Goal: Complete application form: Complete application form

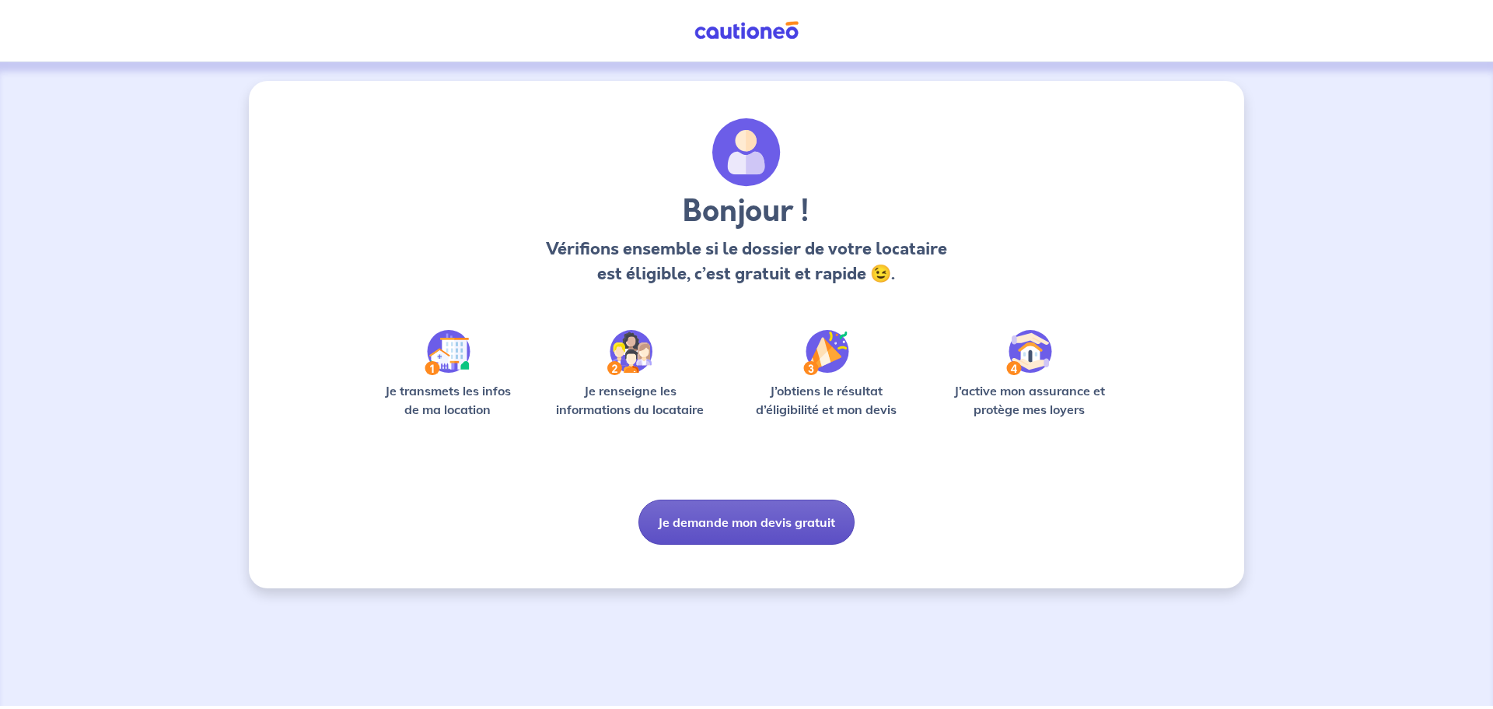
click at [743, 514] on button "Je demande mon devis gratuit" at bounding box center [747, 521] width 216 height 45
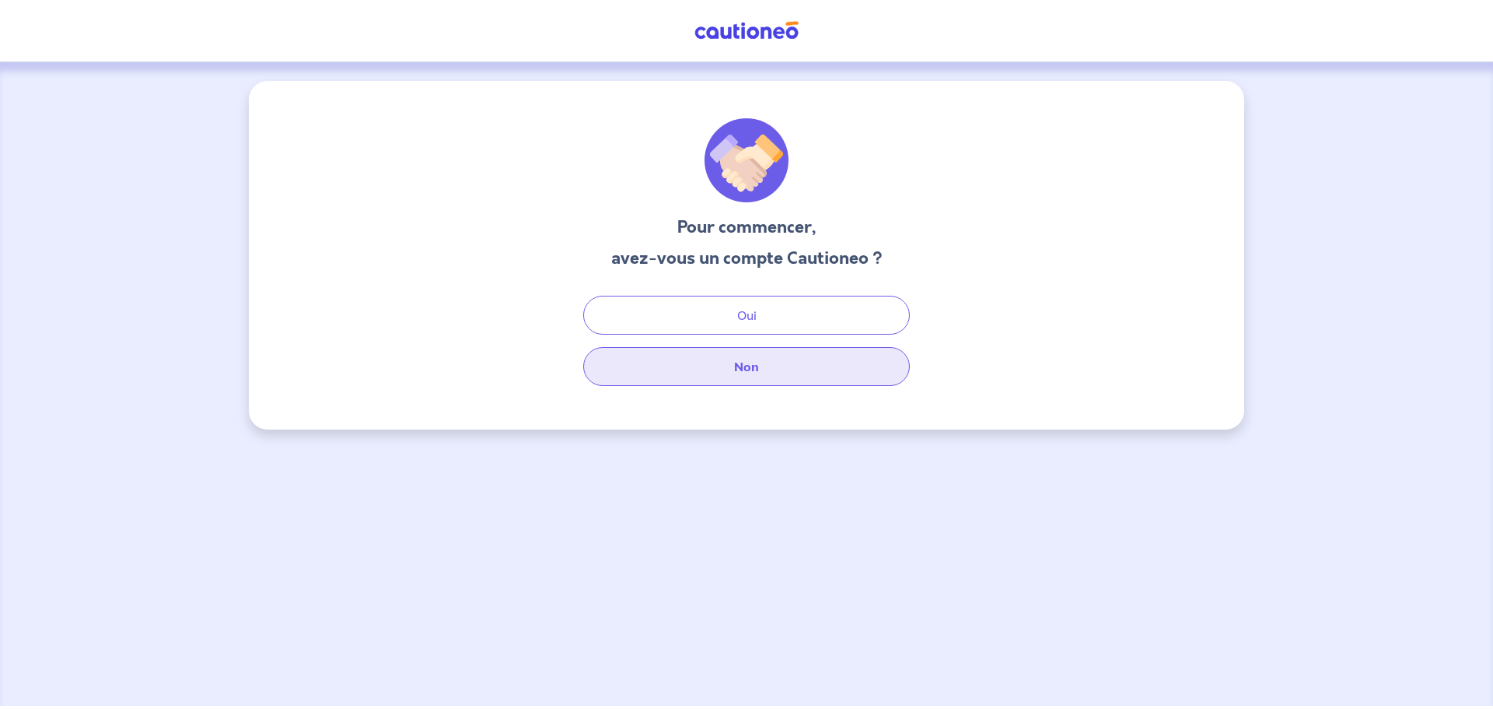
click at [747, 372] on button "Non" at bounding box center [746, 366] width 327 height 39
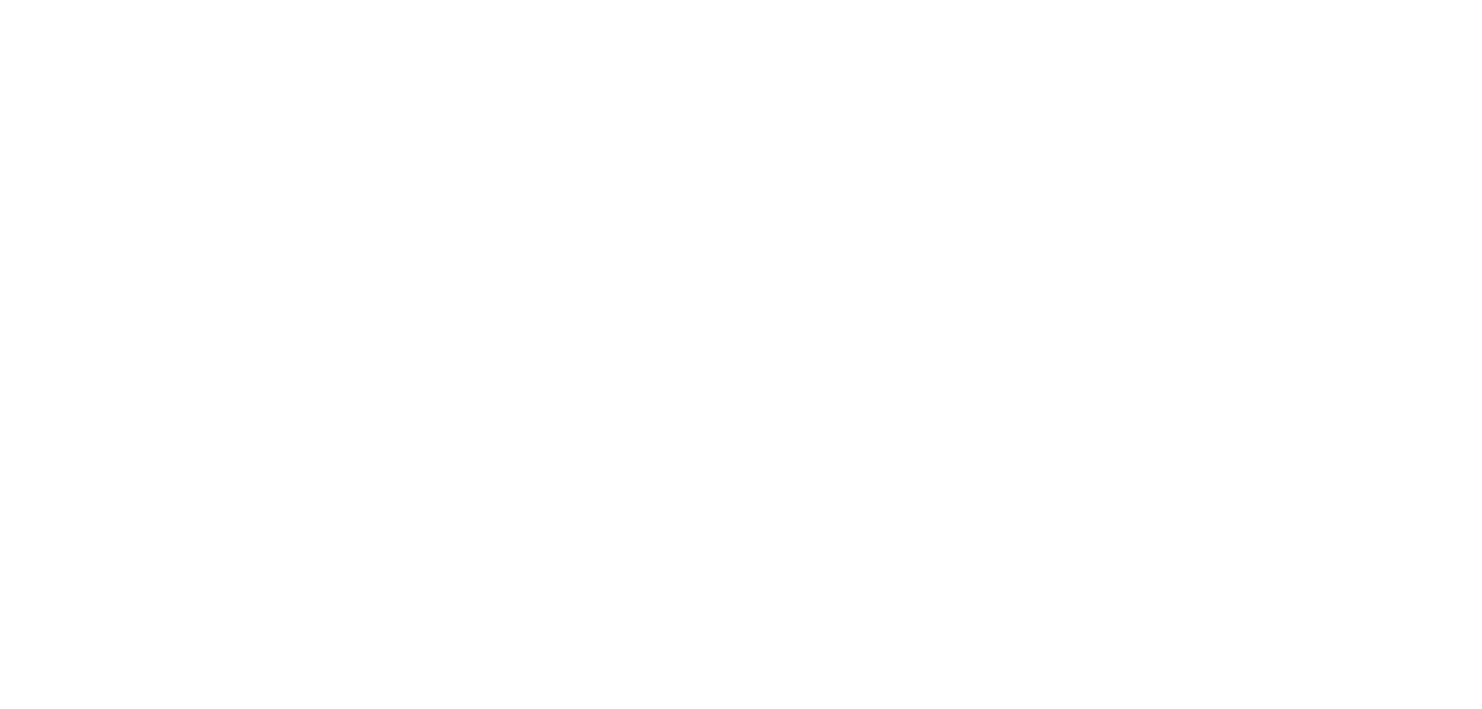
select select "FR"
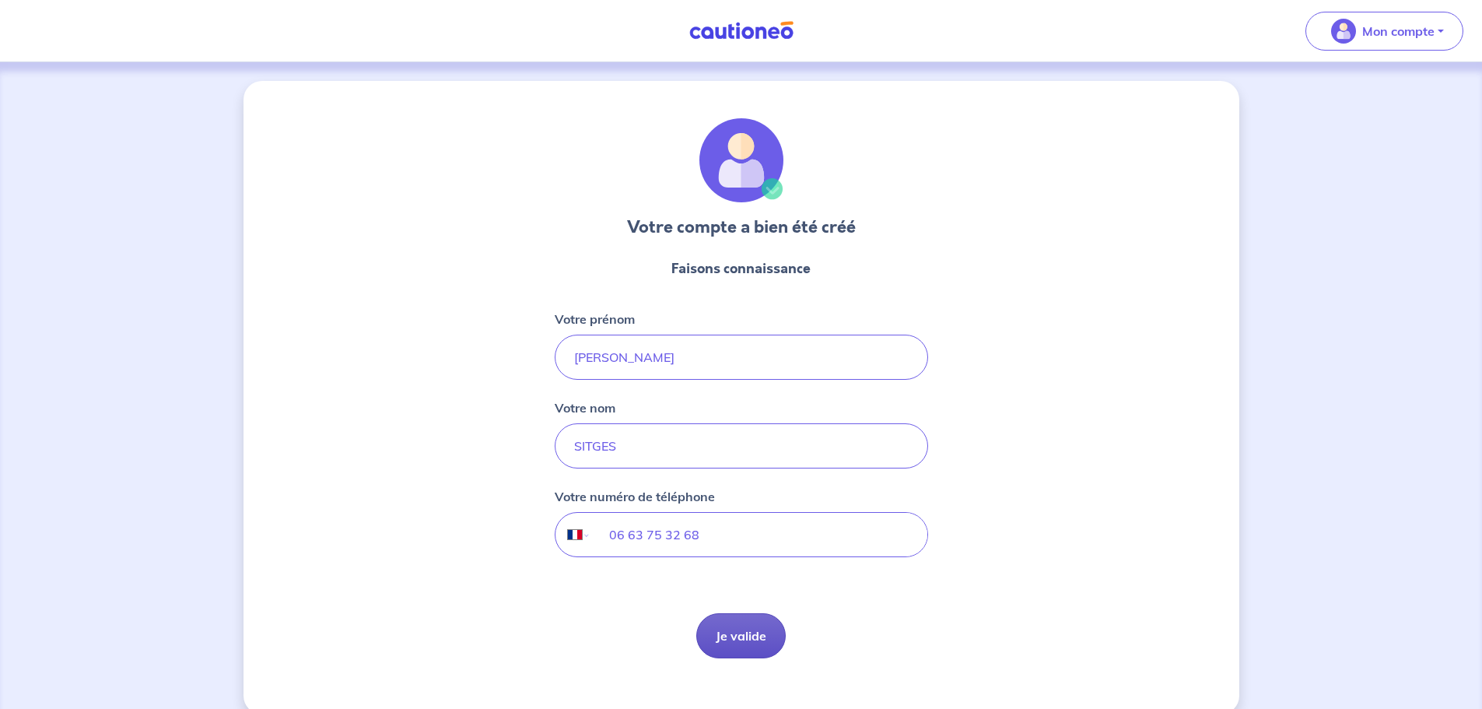
click at [726, 637] on button "Je valide" at bounding box center [740, 635] width 89 height 45
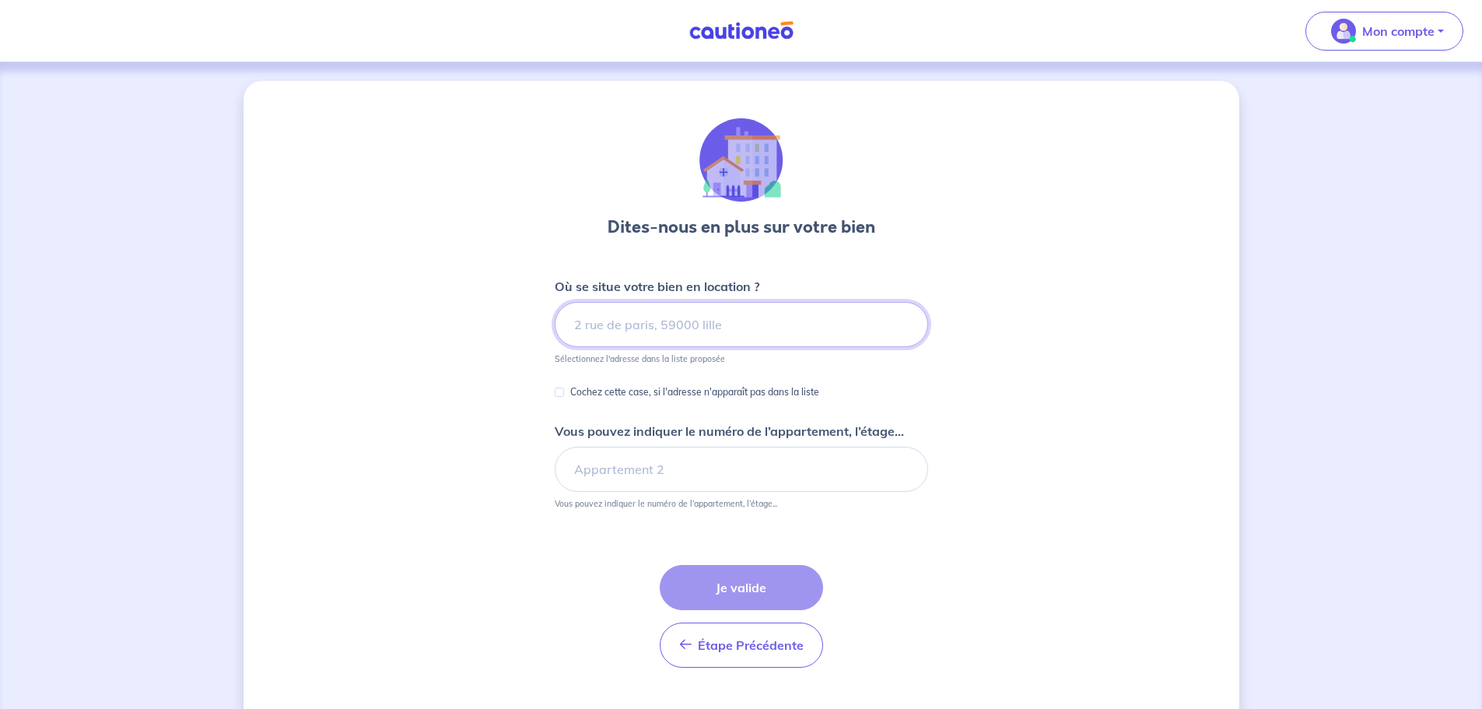
click at [628, 330] on input at bounding box center [741, 324] width 373 height 45
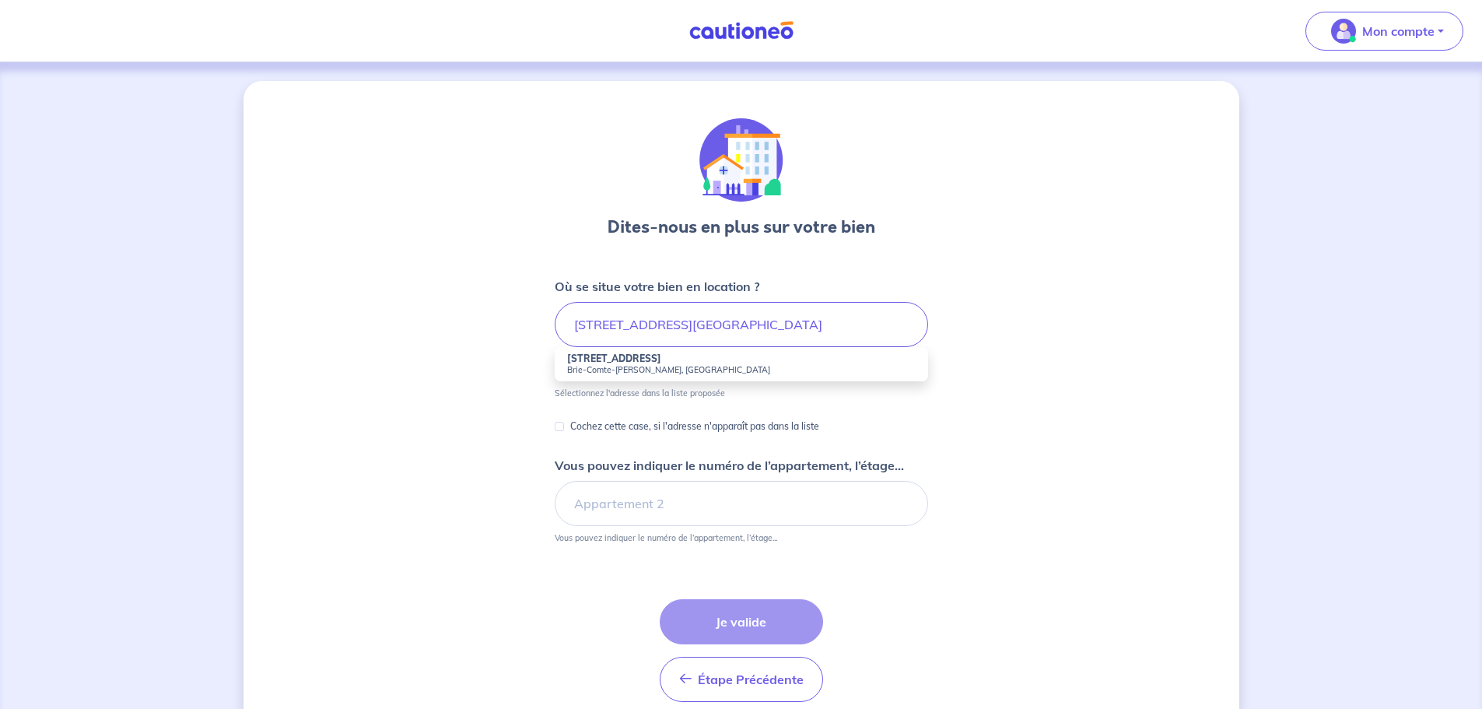
click at [624, 367] on small "Brie-Comte-Robert, France" at bounding box center [741, 369] width 348 height 11
type input "8b Rue du Parc de l'Épinette, Brie-Comte-Robert, France"
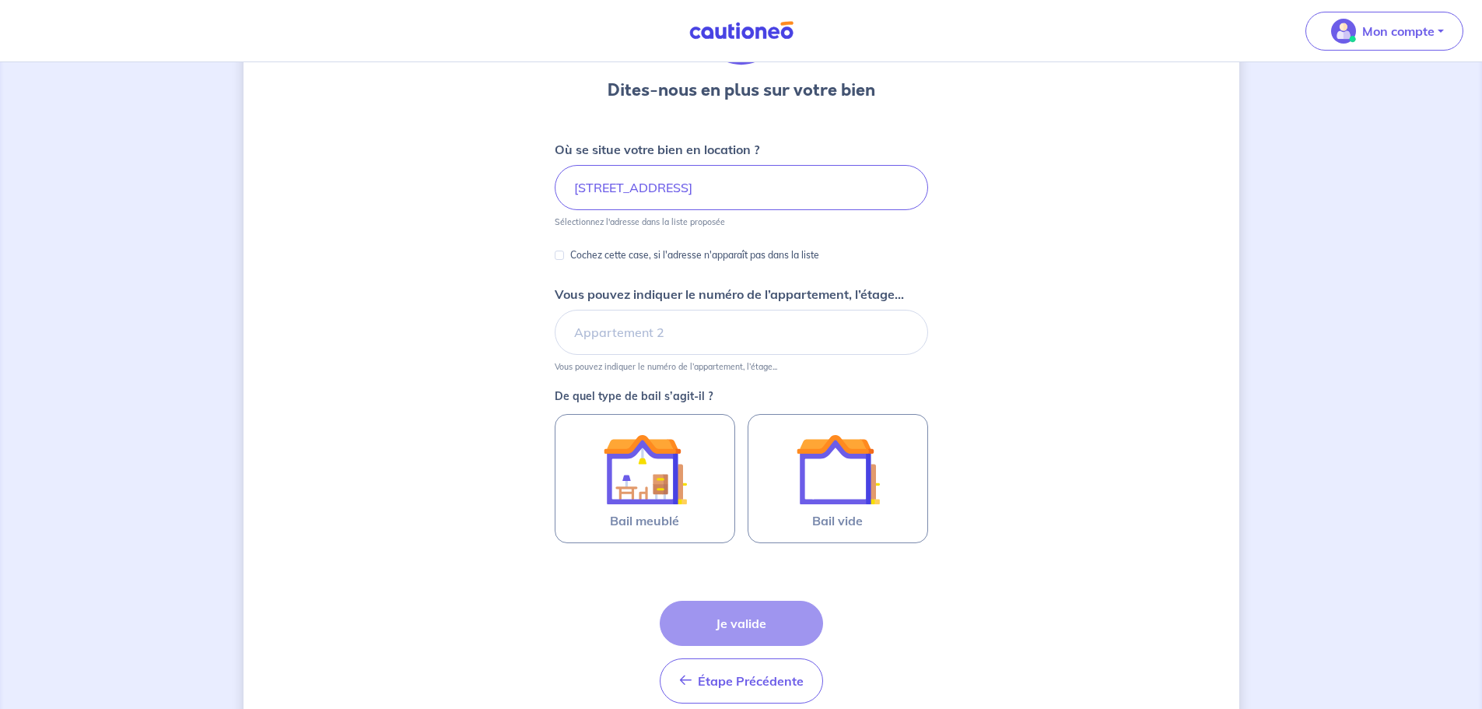
scroll to position [156, 0]
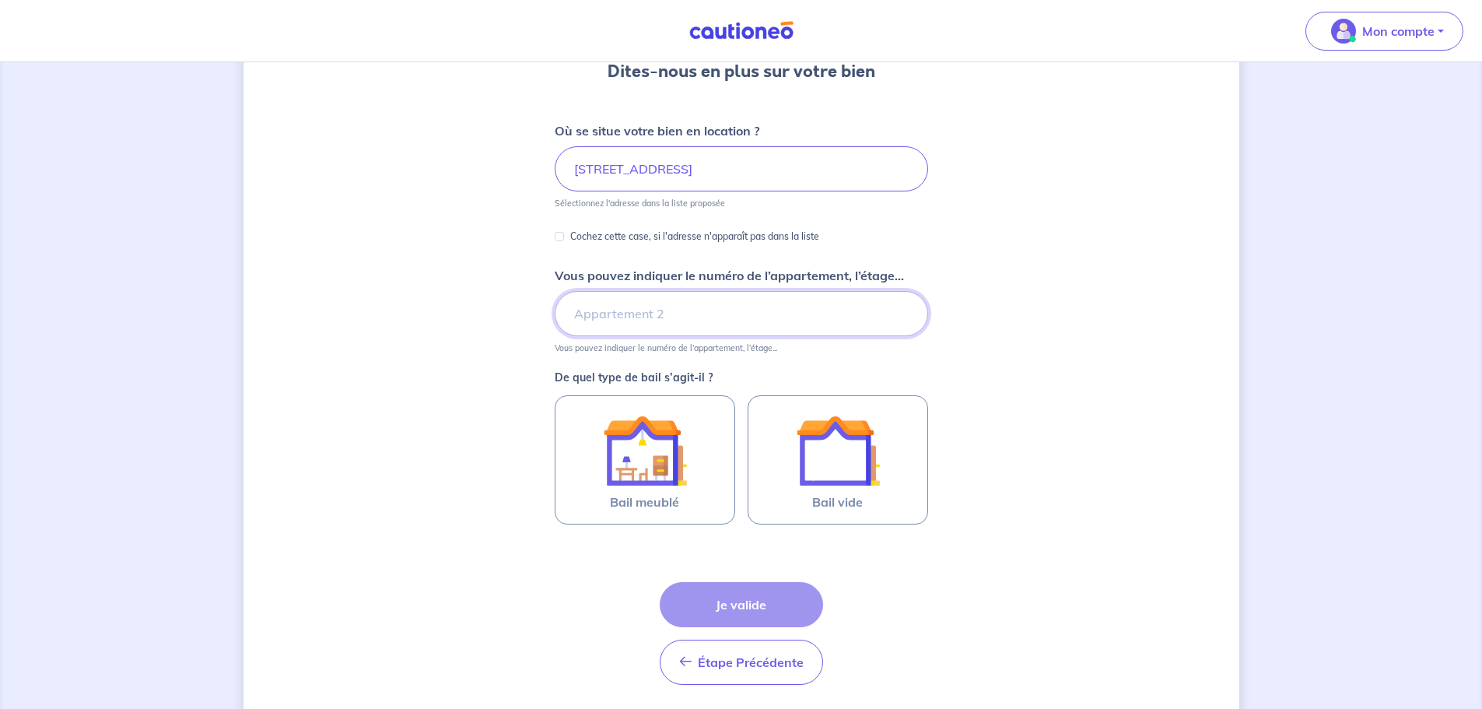
click at [656, 324] on input "Vous pouvez indiquer le numéro de l’appartement, l’étage..." at bounding box center [741, 313] width 373 height 45
type input "Bat. B - 2ème étage - N°2226 - Lot 17"
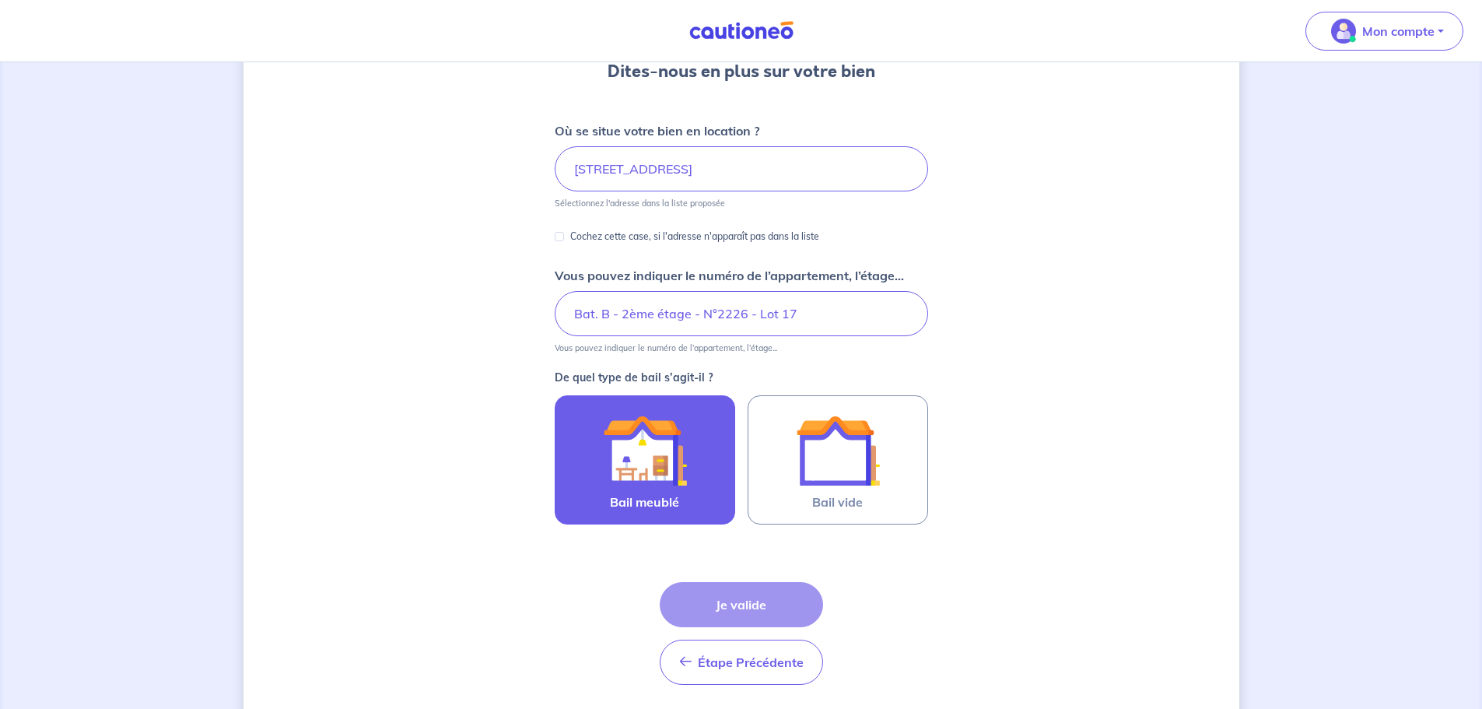
click at [674, 474] on img at bounding box center [645, 450] width 84 height 84
click at [0, 0] on input "Bail meublé" at bounding box center [0, 0] width 0 height 0
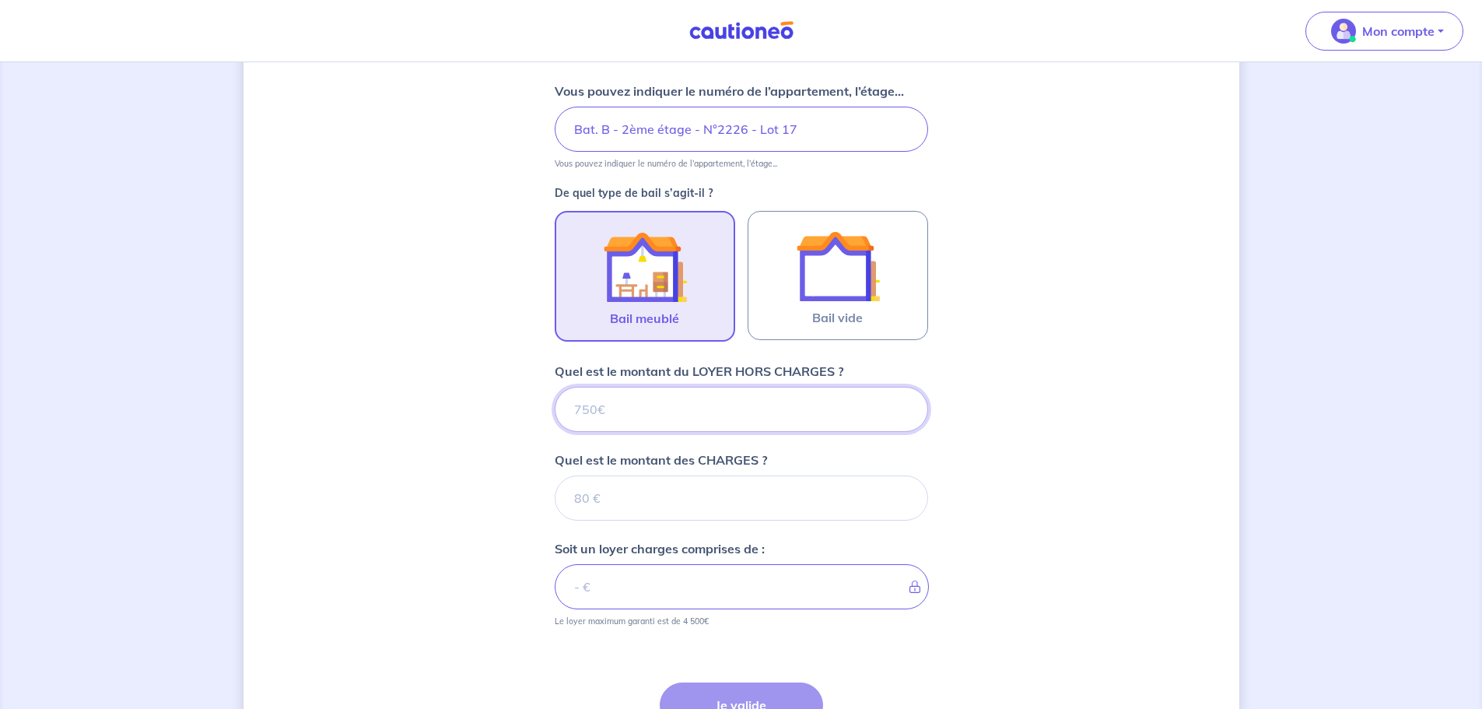
scroll to position [491, 0]
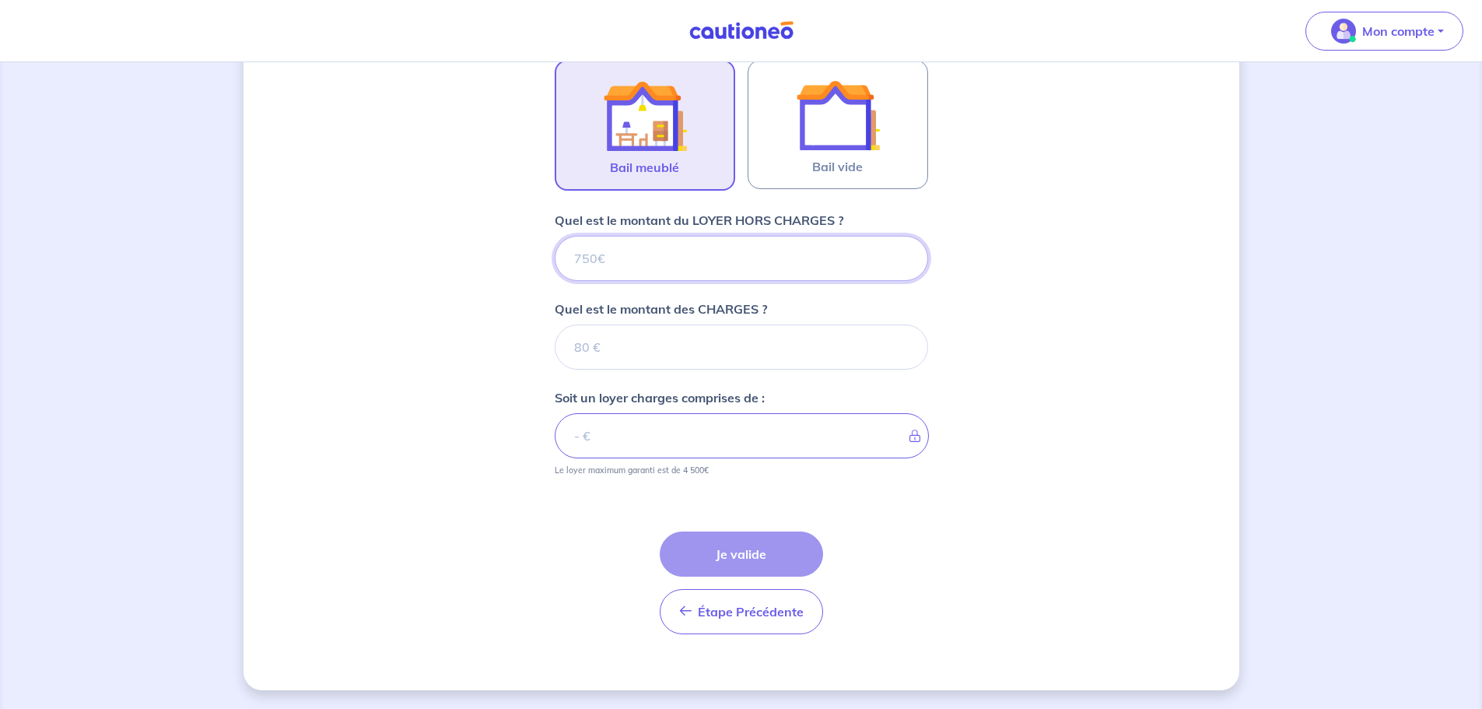
click at [621, 256] on input "Quel est le montant du LOYER HORS CHARGES ?" at bounding box center [741, 258] width 373 height 45
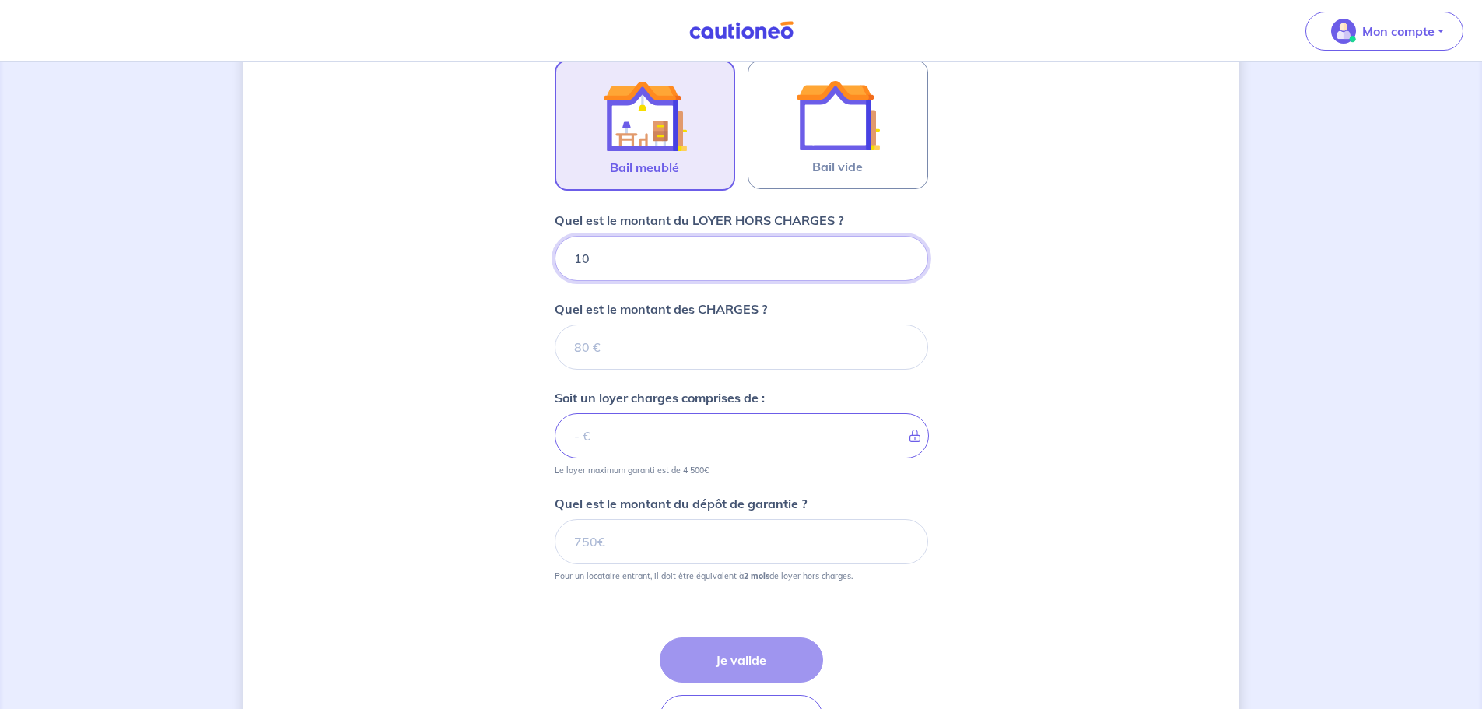
type input "100"
type input "1000"
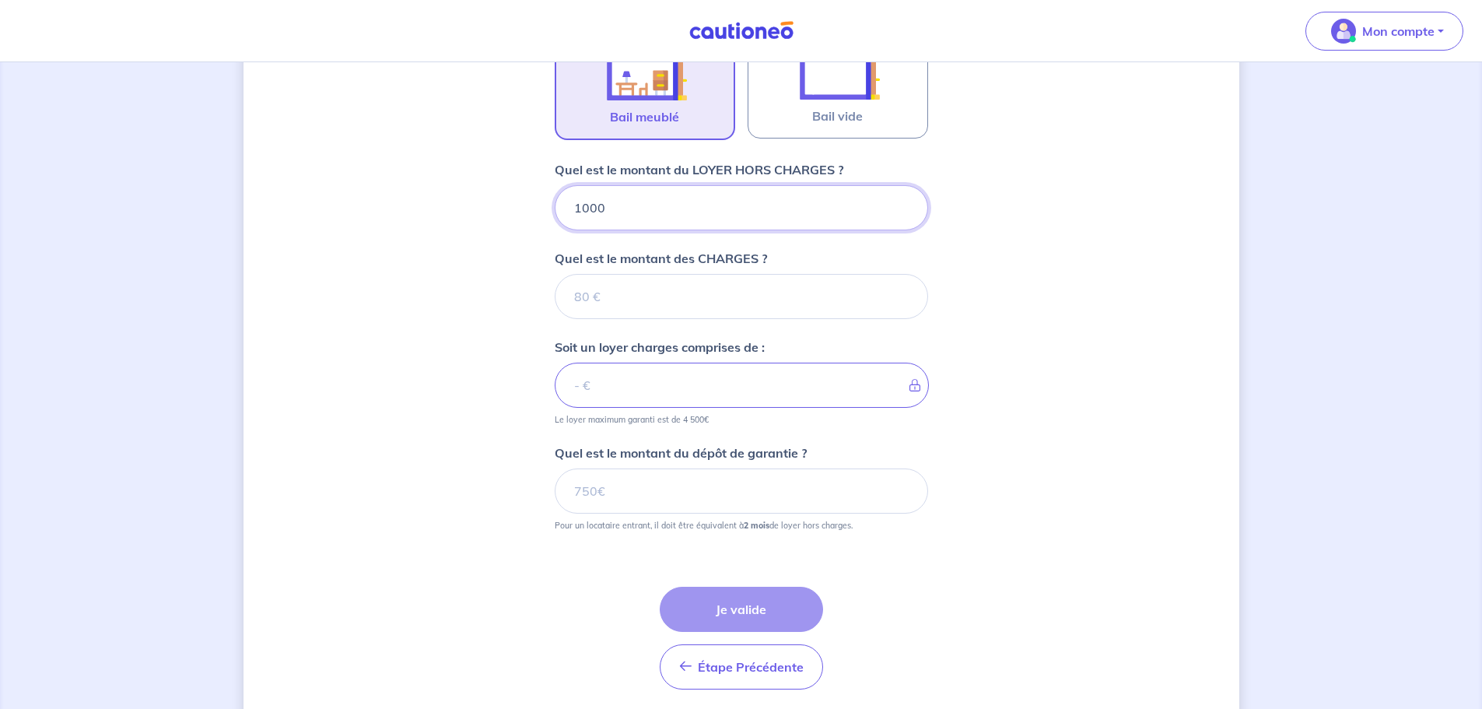
scroll to position [569, 0]
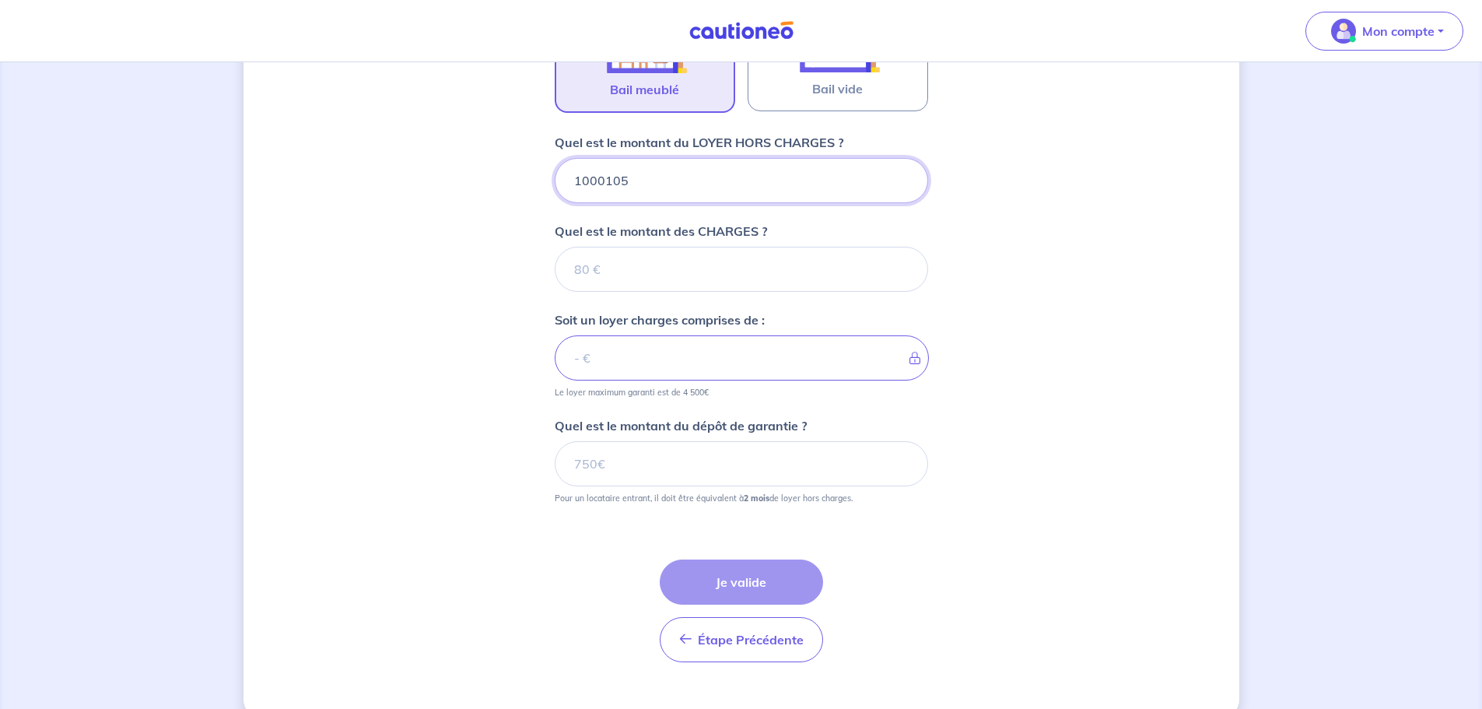
type input "10001055"
type input "1000"
type input "100"
type input "10"
type input "1055"
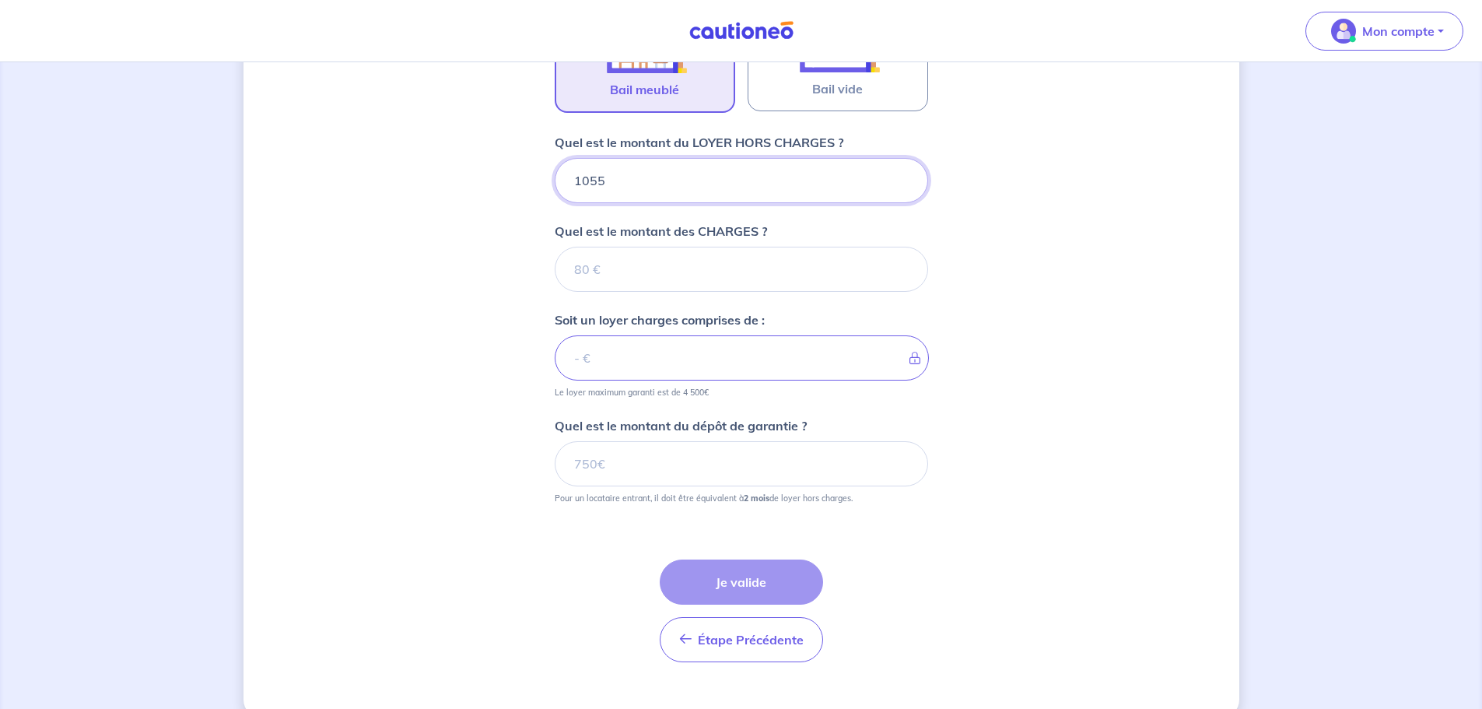
type input "1055"
click at [678, 268] on input "Quel est le montant des CHARGES ?" at bounding box center [741, 269] width 373 height 45
type input "195"
type input "1250"
type input "195"
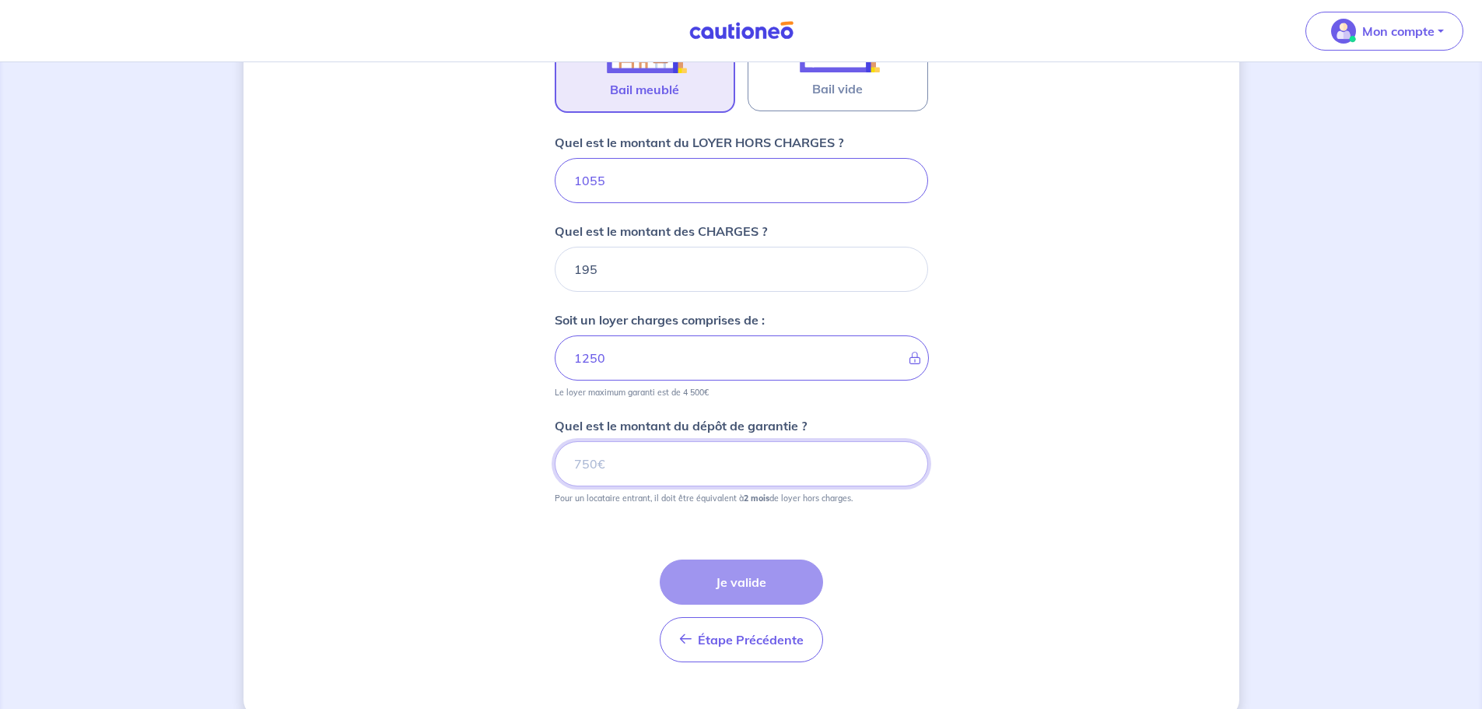
click at [614, 469] on input "Quel est le montant du dépôt de garantie ?" at bounding box center [741, 463] width 373 height 45
click at [680, 464] on input "Quel est le montant du dépôt de garantie ?" at bounding box center [741, 463] width 373 height 45
type input "2110"
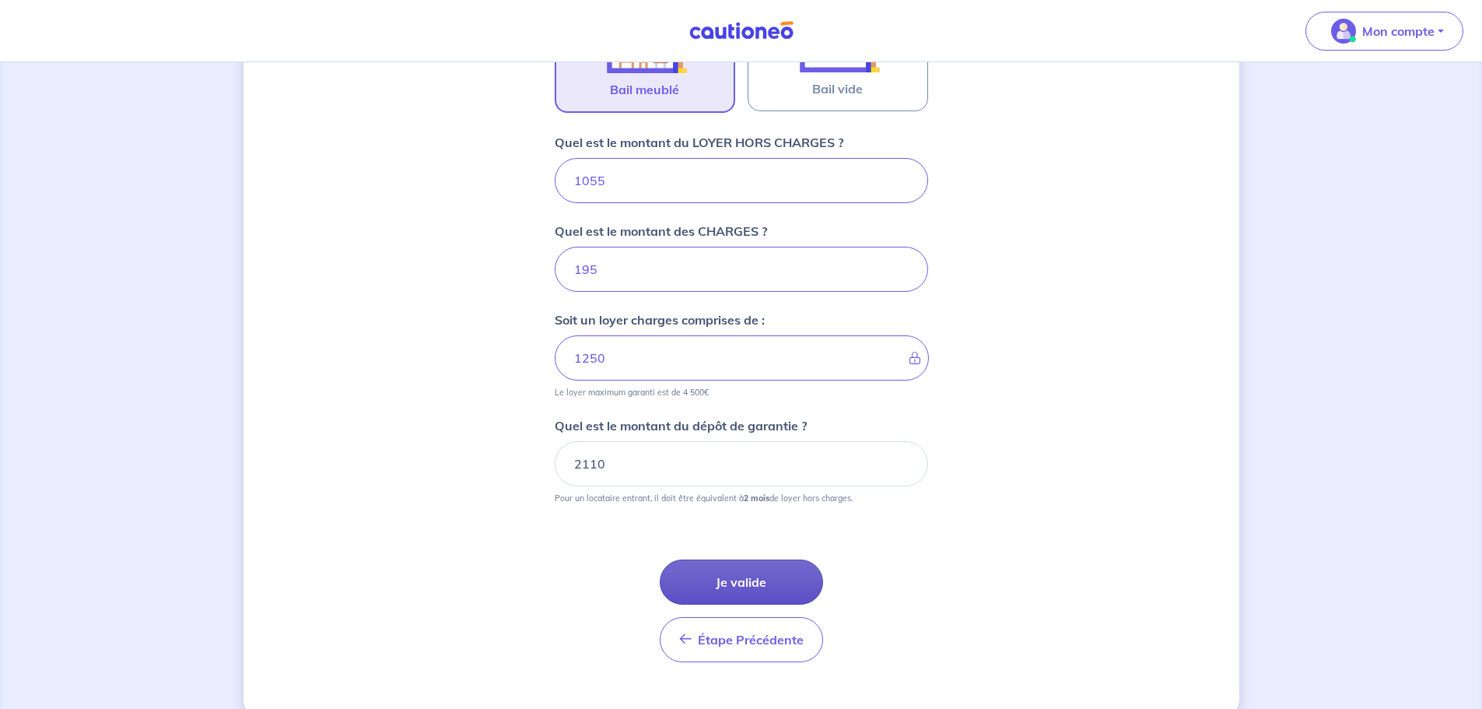
click at [778, 580] on button "Je valide" at bounding box center [741, 581] width 163 height 45
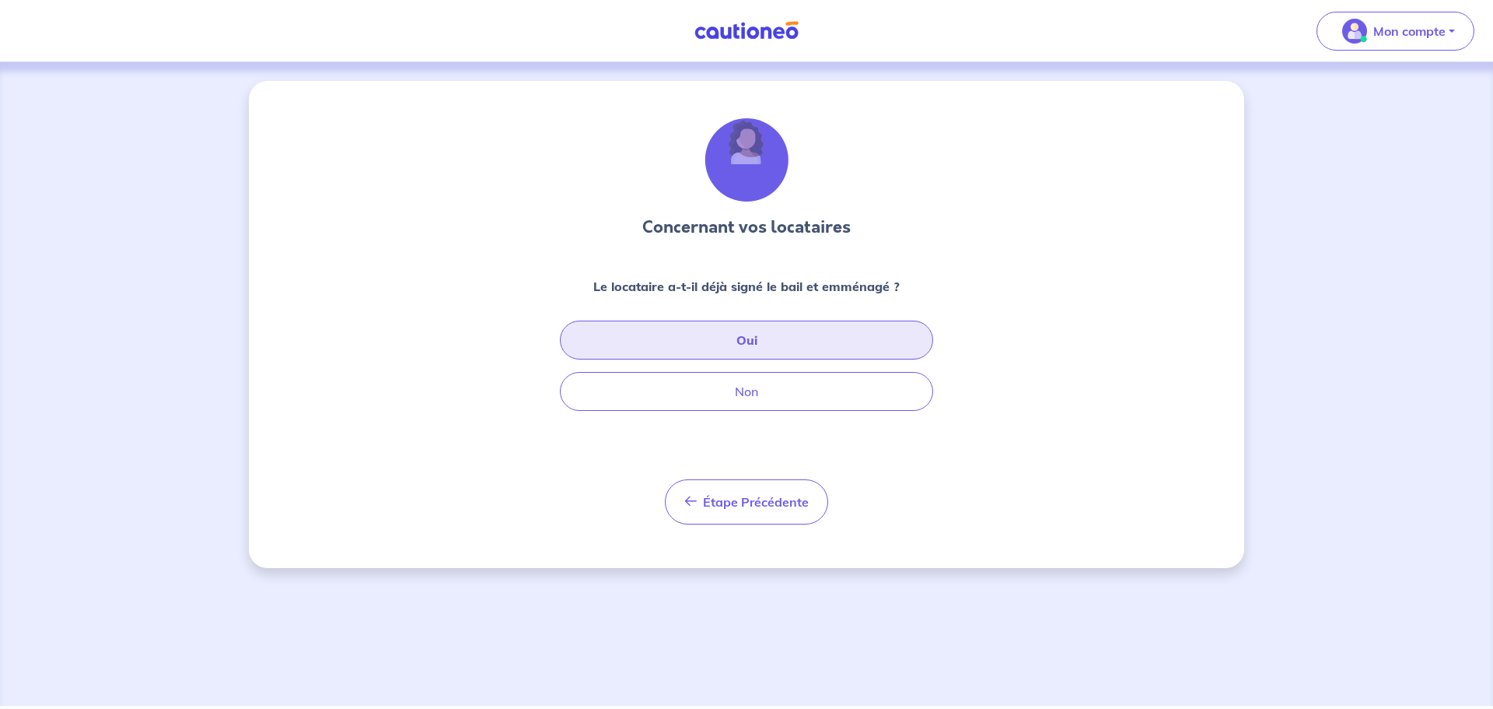
click at [745, 342] on button "Oui" at bounding box center [746, 339] width 373 height 39
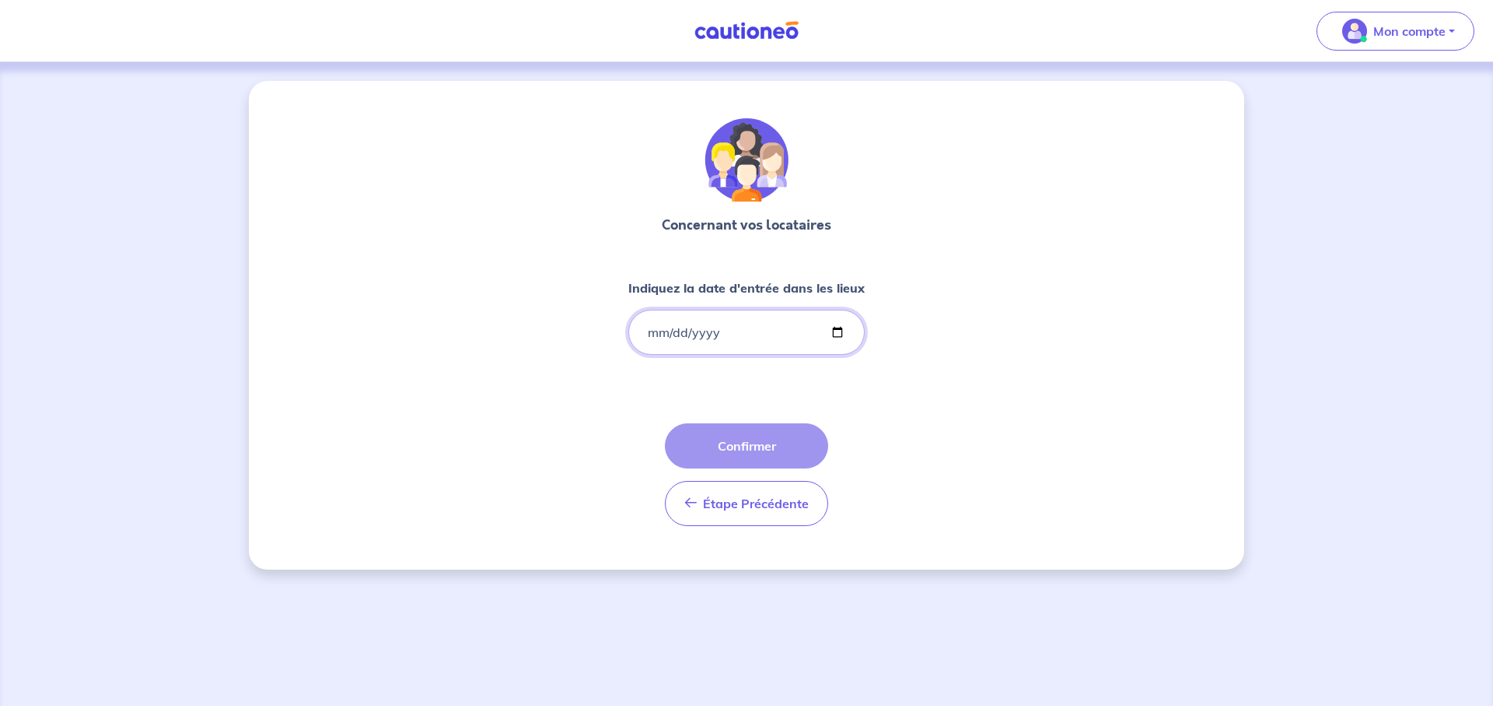
click at [768, 328] on input "Indiquez la date d'entrée dans les lieux" at bounding box center [746, 332] width 236 height 45
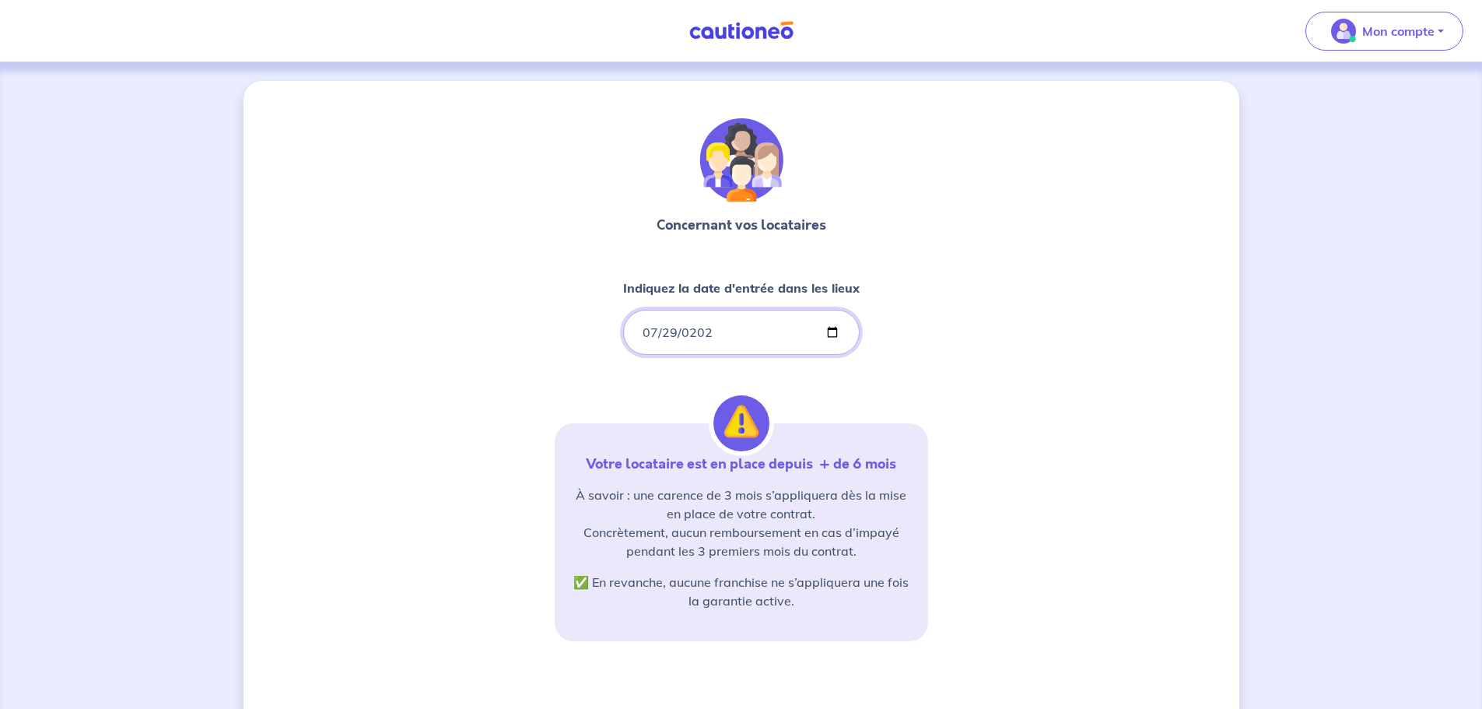
type input "2025-07-29"
click at [914, 350] on div "Concernant vos locataires Indiquez la date d'entrée dans les lieux 2025-07-29 V…" at bounding box center [741, 471] width 373 height 706
click at [950, 492] on div "Concernant vos locataires Indiquez la date d'entrée dans les lieux 2025-07-29 V…" at bounding box center [741, 474] width 996 height 787
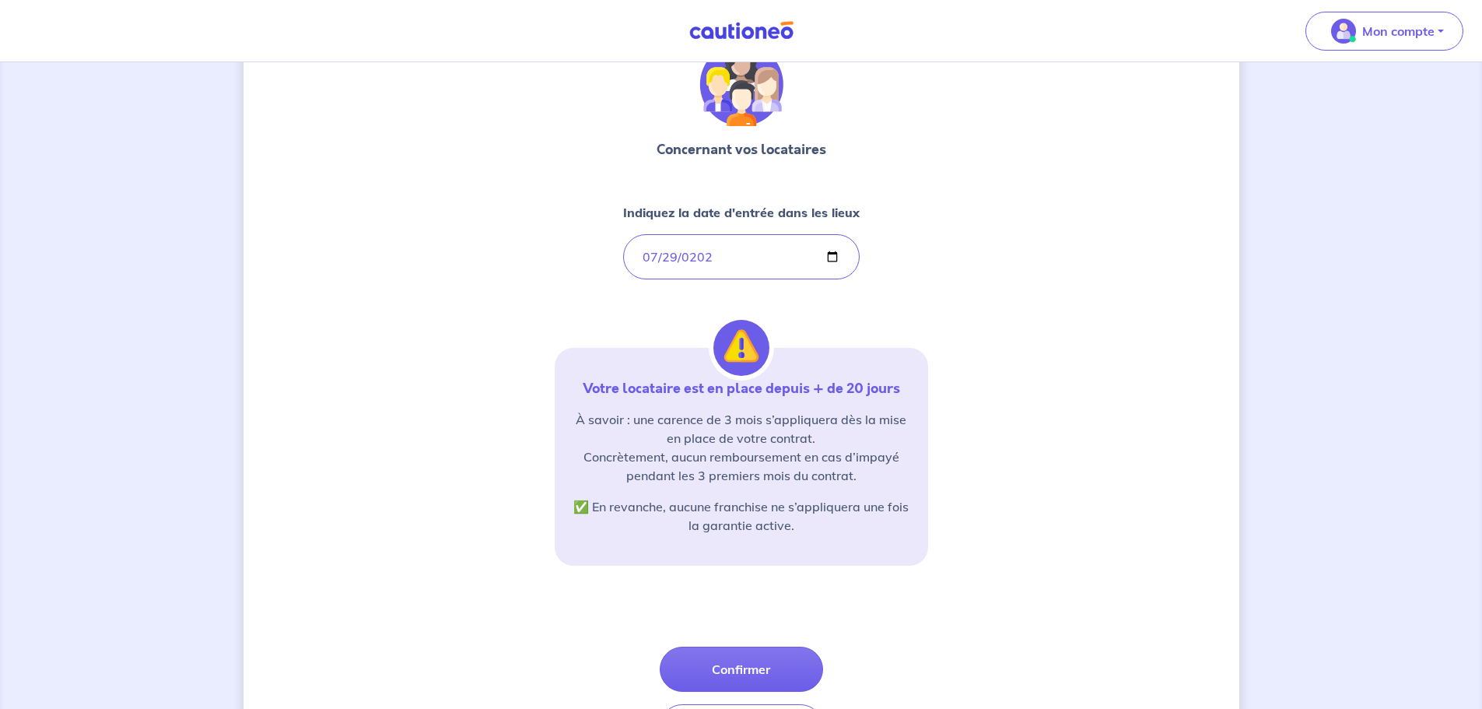
scroll to position [178, 0]
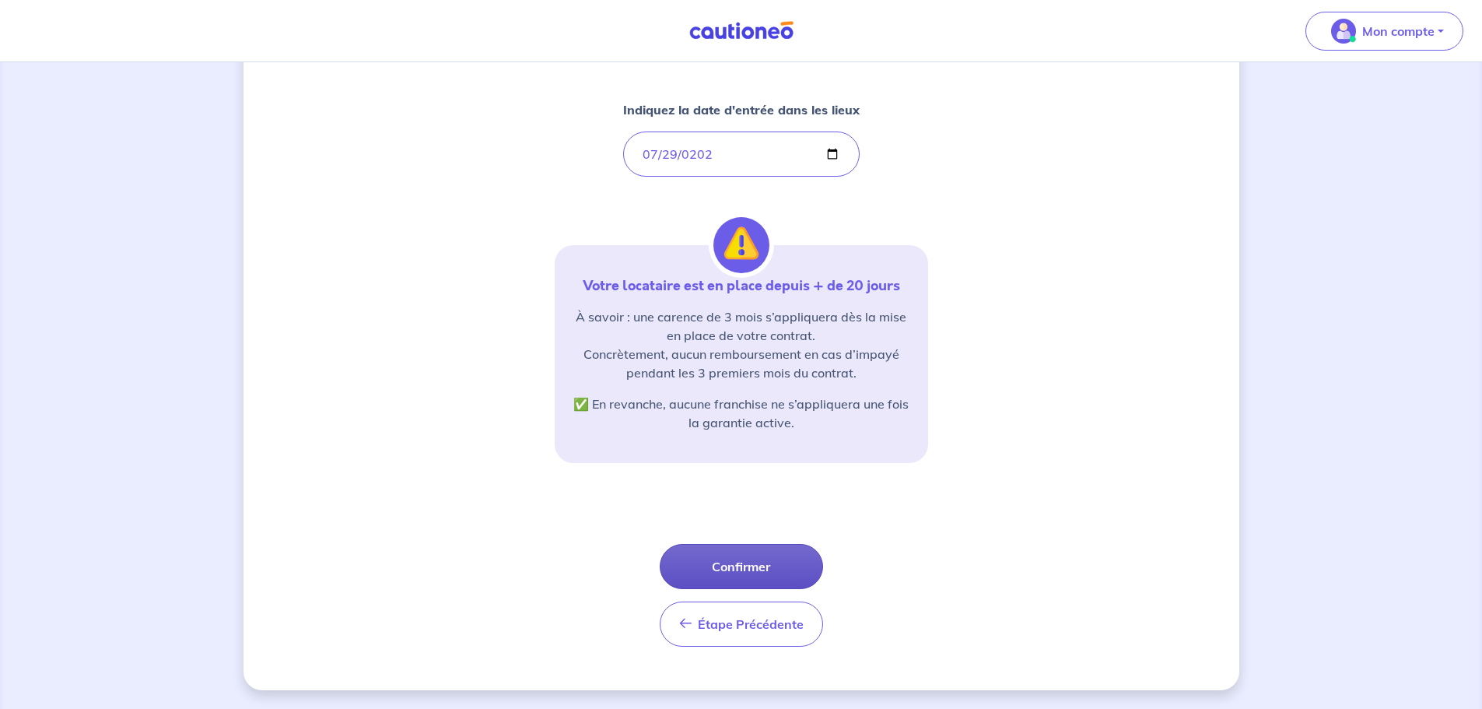
click at [762, 564] on button "Confirmer" at bounding box center [741, 566] width 163 height 45
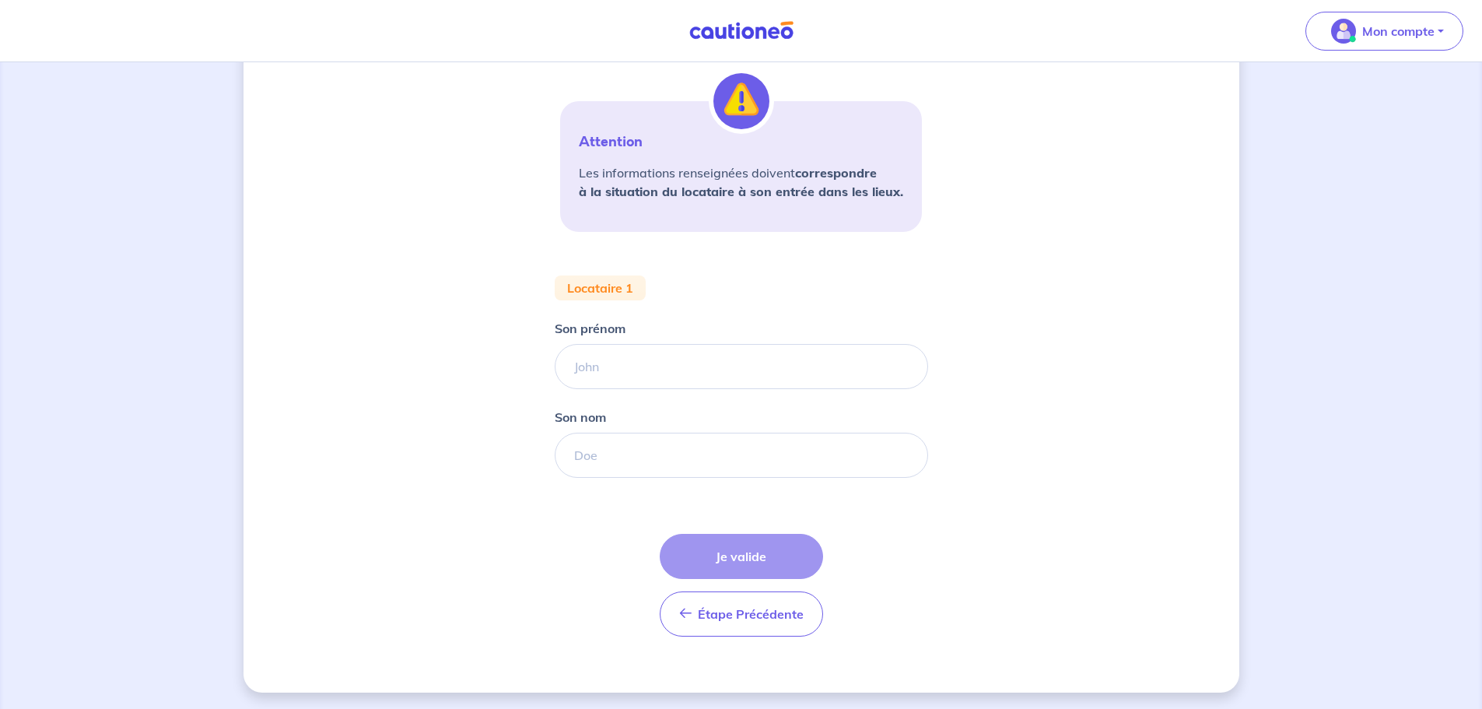
scroll to position [315, 0]
click at [653, 363] on input "Son prénom" at bounding box center [741, 363] width 373 height 45
click at [606, 367] on input "SAMIR" at bounding box center [741, 363] width 373 height 45
type input "SAMEER"
click at [599, 449] on input "Son nom" at bounding box center [741, 452] width 373 height 45
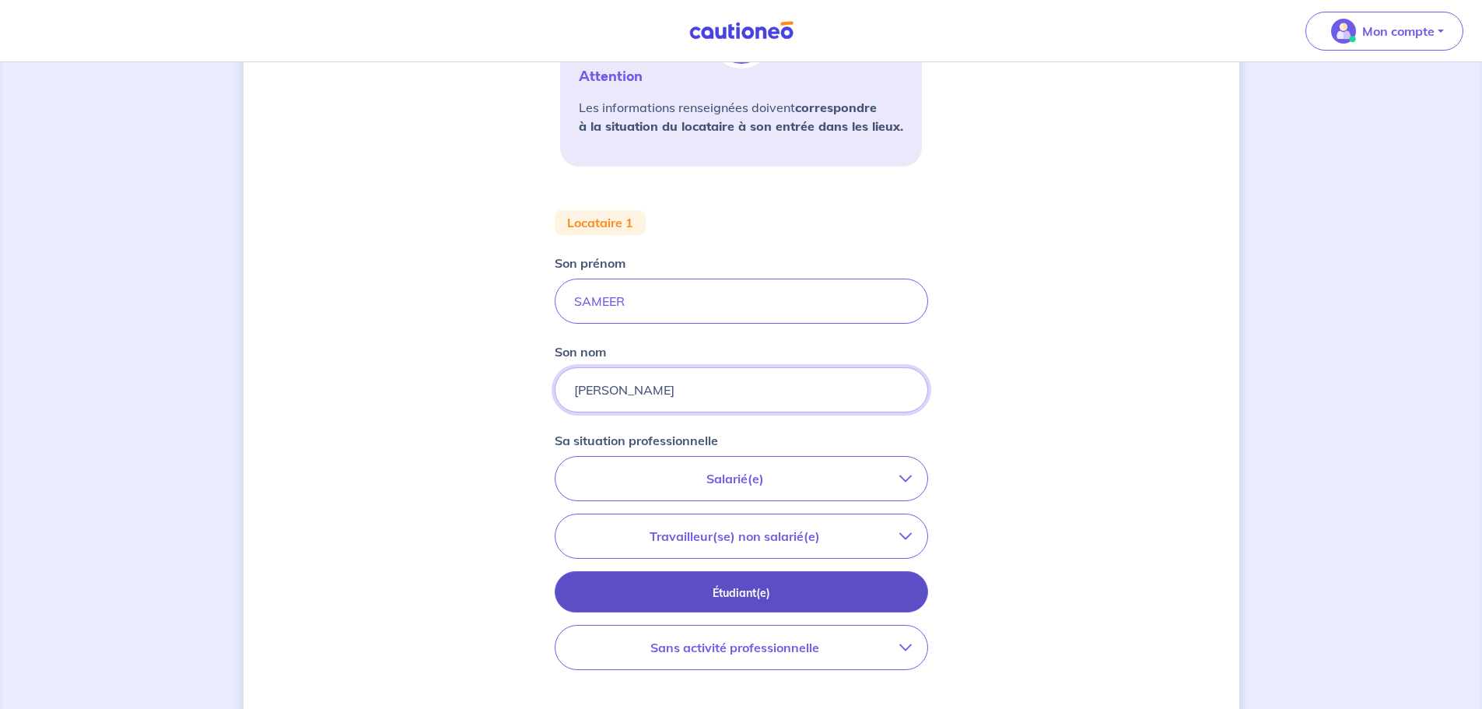
scroll to position [471, 0]
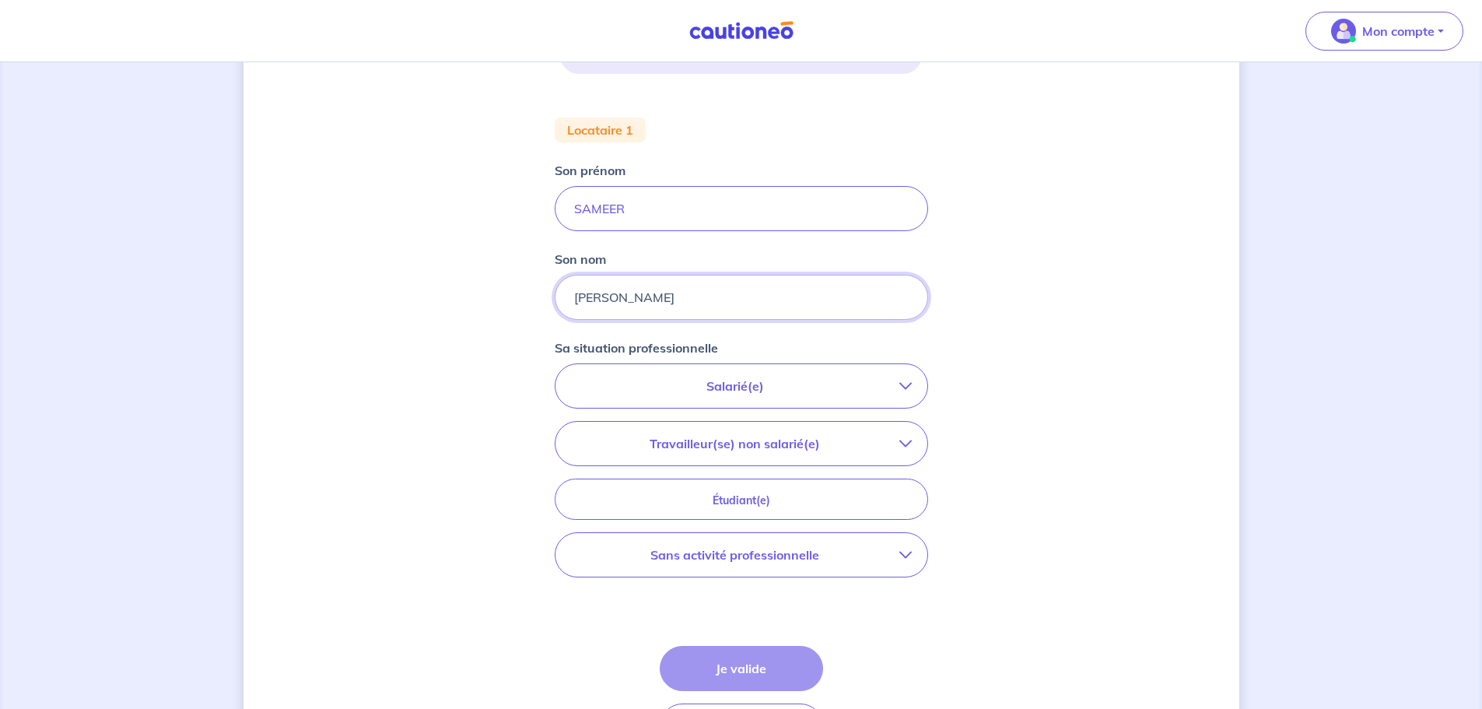
type input "SHABBIR"
click at [747, 378] on p "Salarié(e)" at bounding box center [735, 385] width 328 height 19
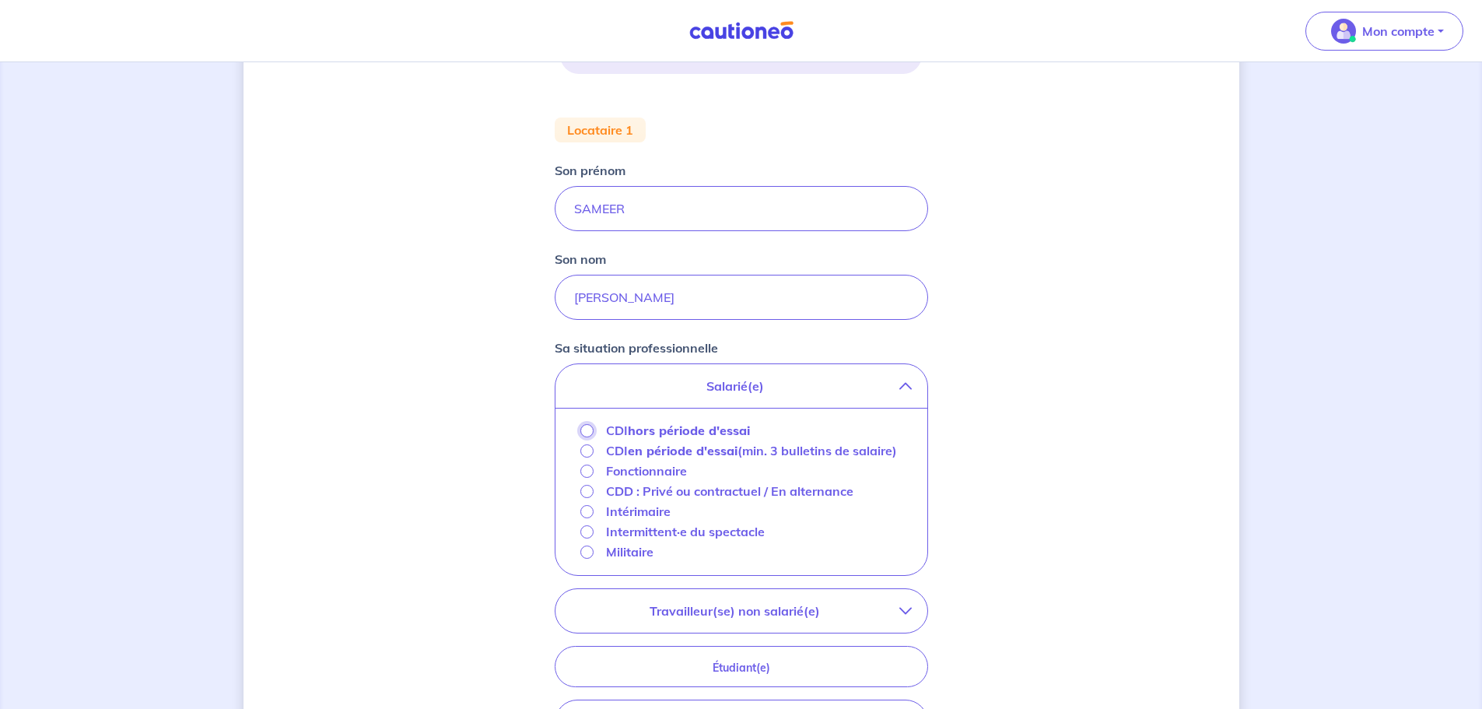
click at [589, 429] on input "CDI hors période d'essai" at bounding box center [586, 430] width 13 height 13
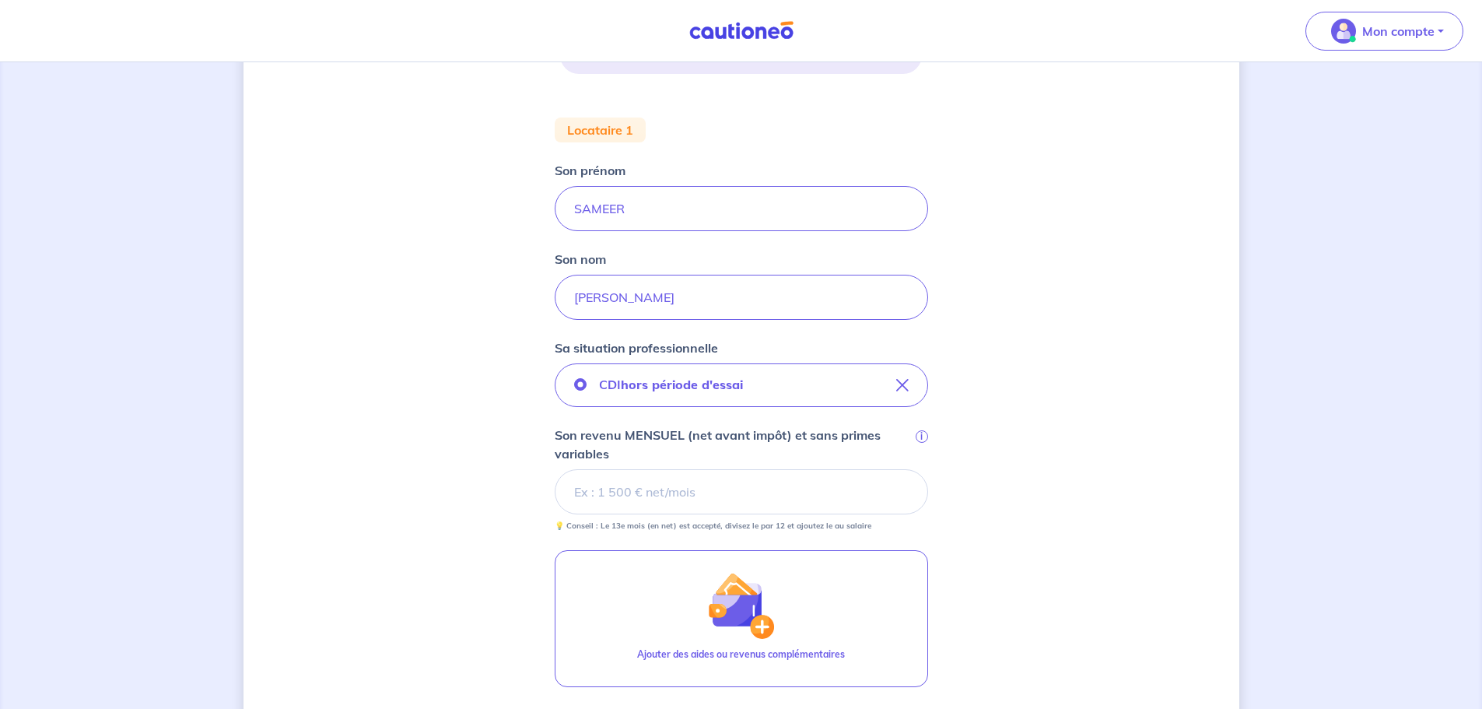
scroll to position [626, 0]
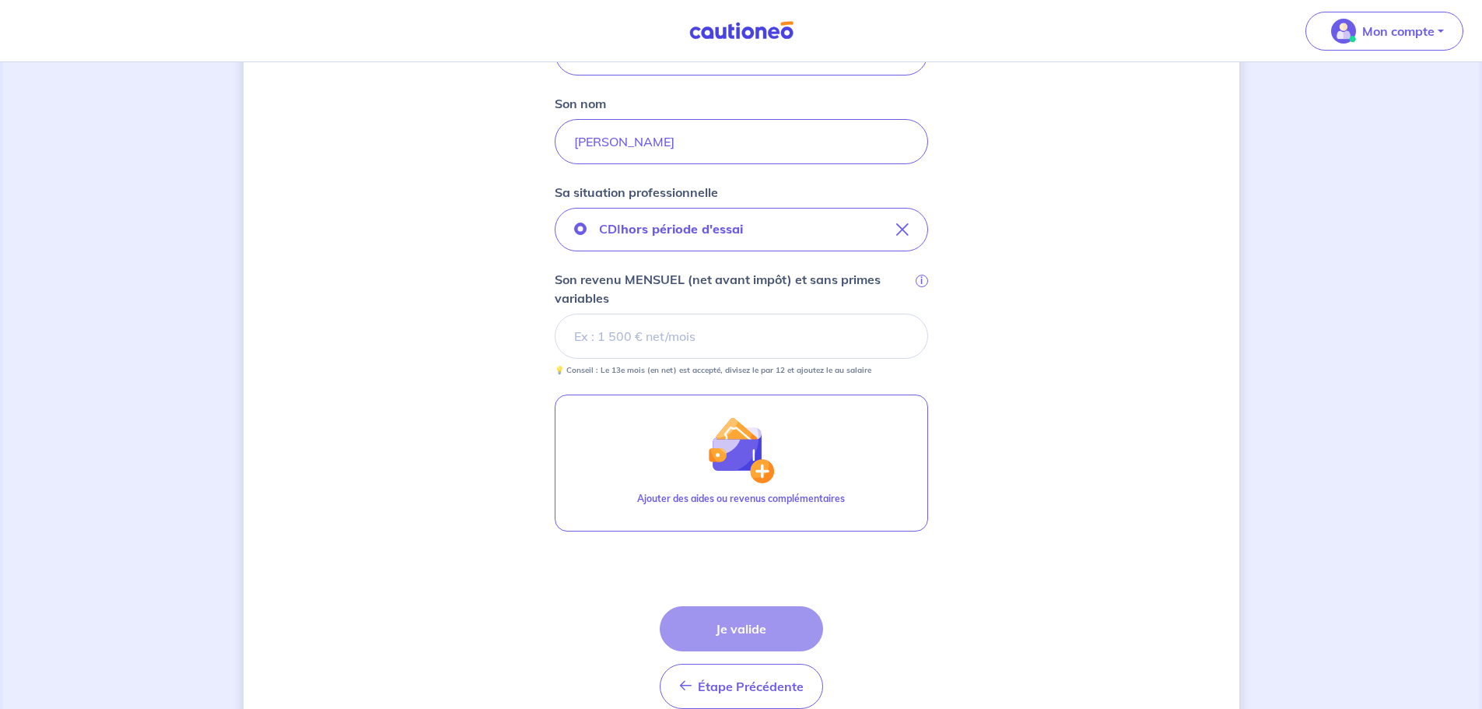
click at [607, 338] on input "Son revenu MENSUEL (net avant impôt) et sans primes variables i" at bounding box center [741, 335] width 373 height 45
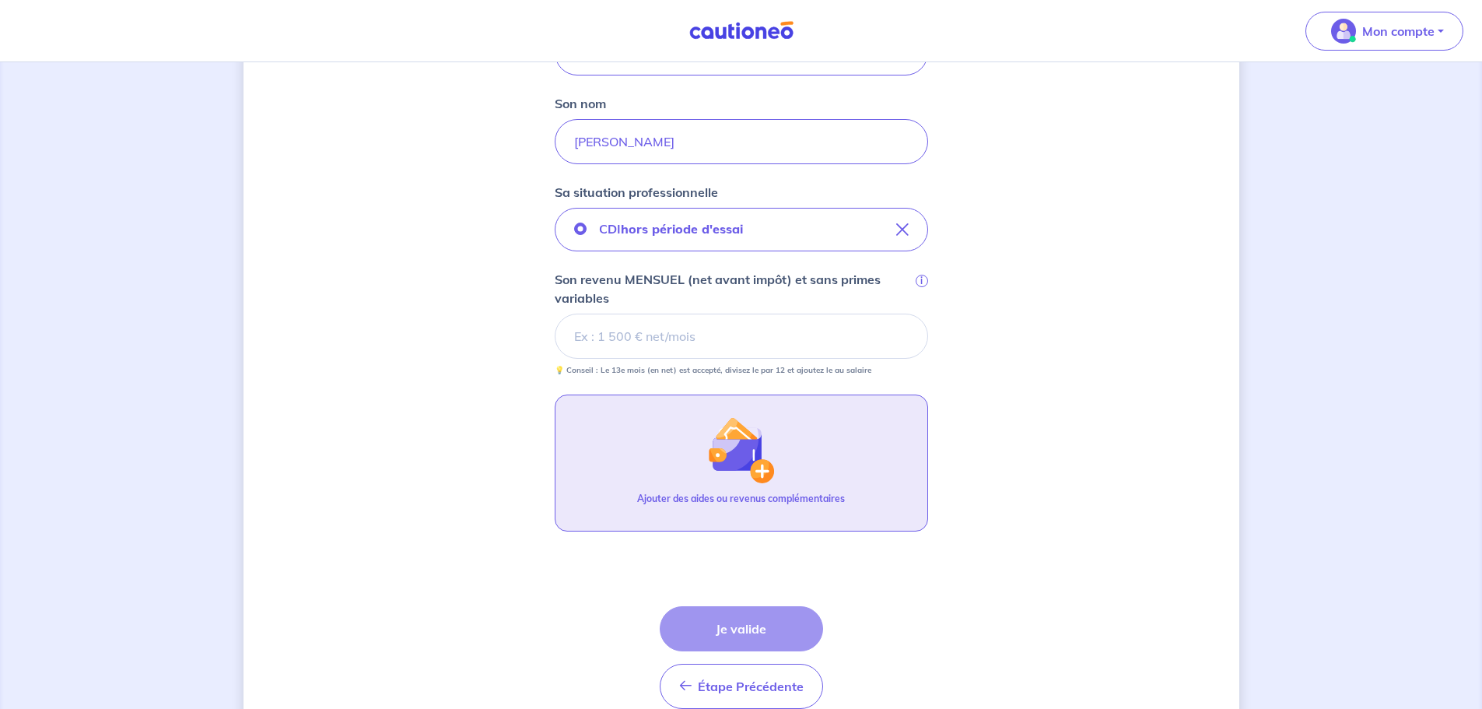
scroll to position [701, 0]
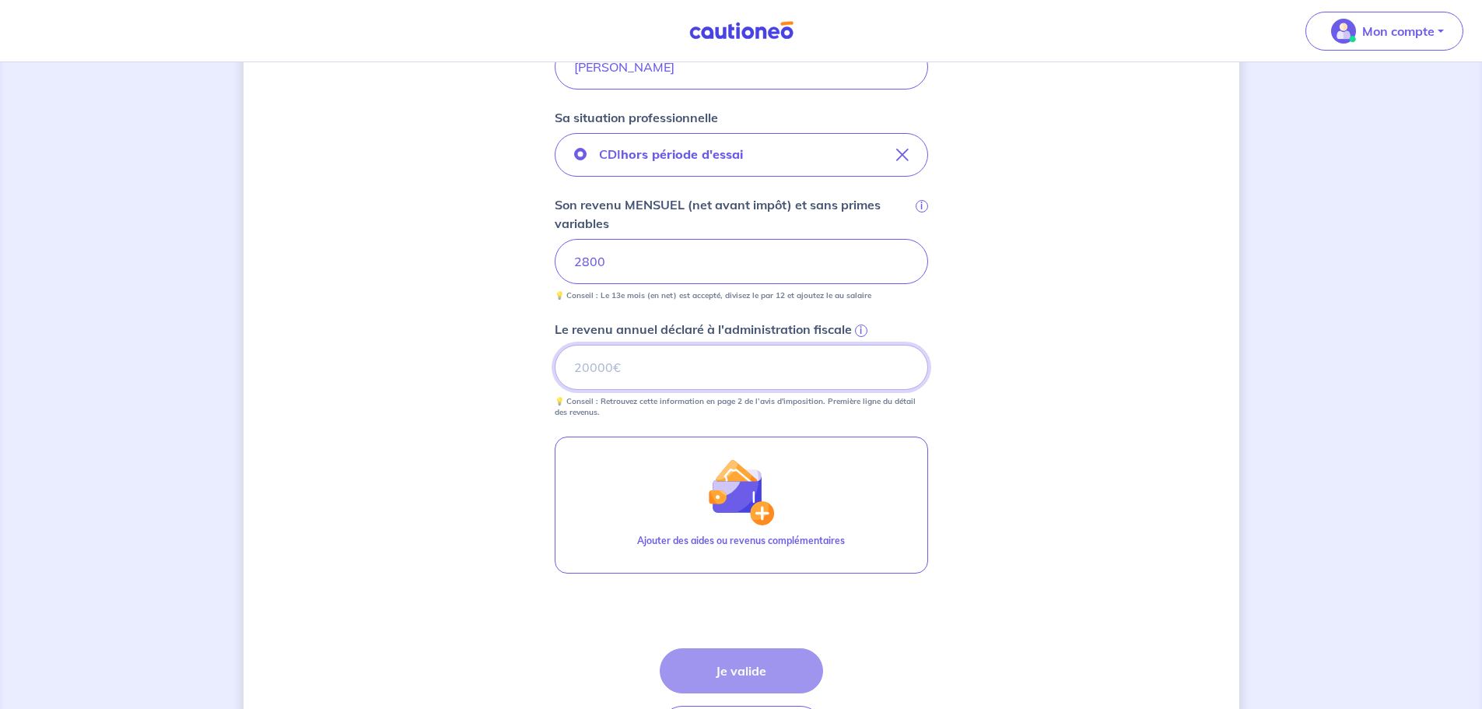
click at [651, 362] on input "Le revenu annuel déclaré à l'administration fiscale i" at bounding box center [741, 367] width 373 height 45
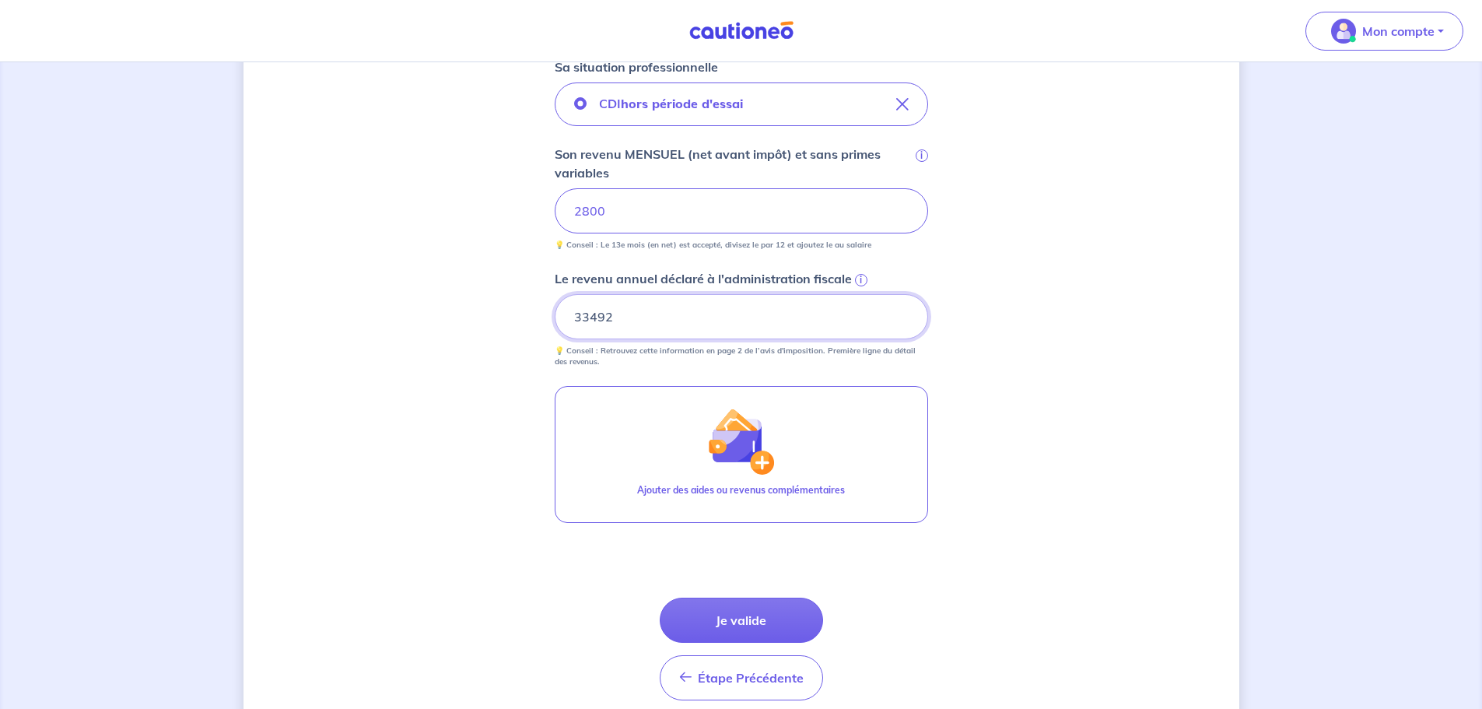
scroll to position [779, 0]
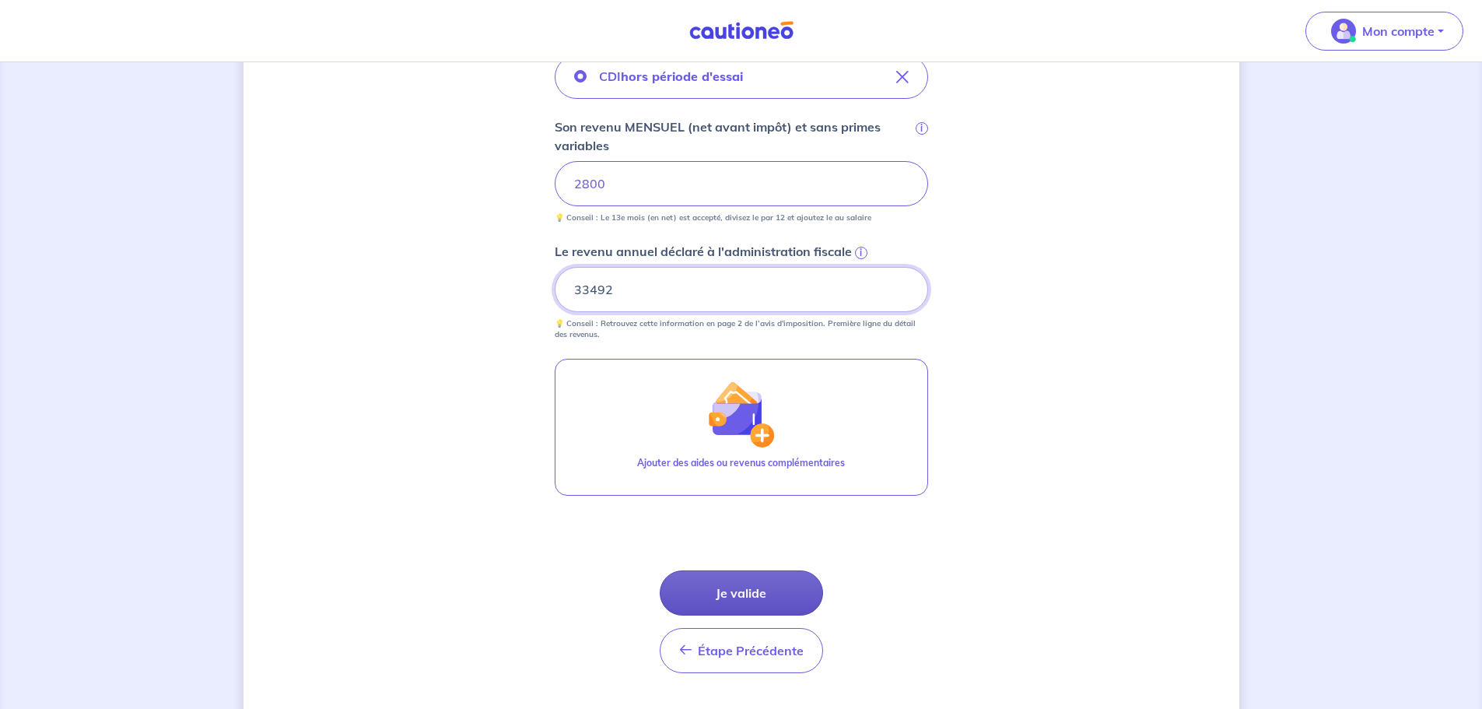
type input "33492"
click at [740, 593] on button "Je valide" at bounding box center [741, 592] width 163 height 45
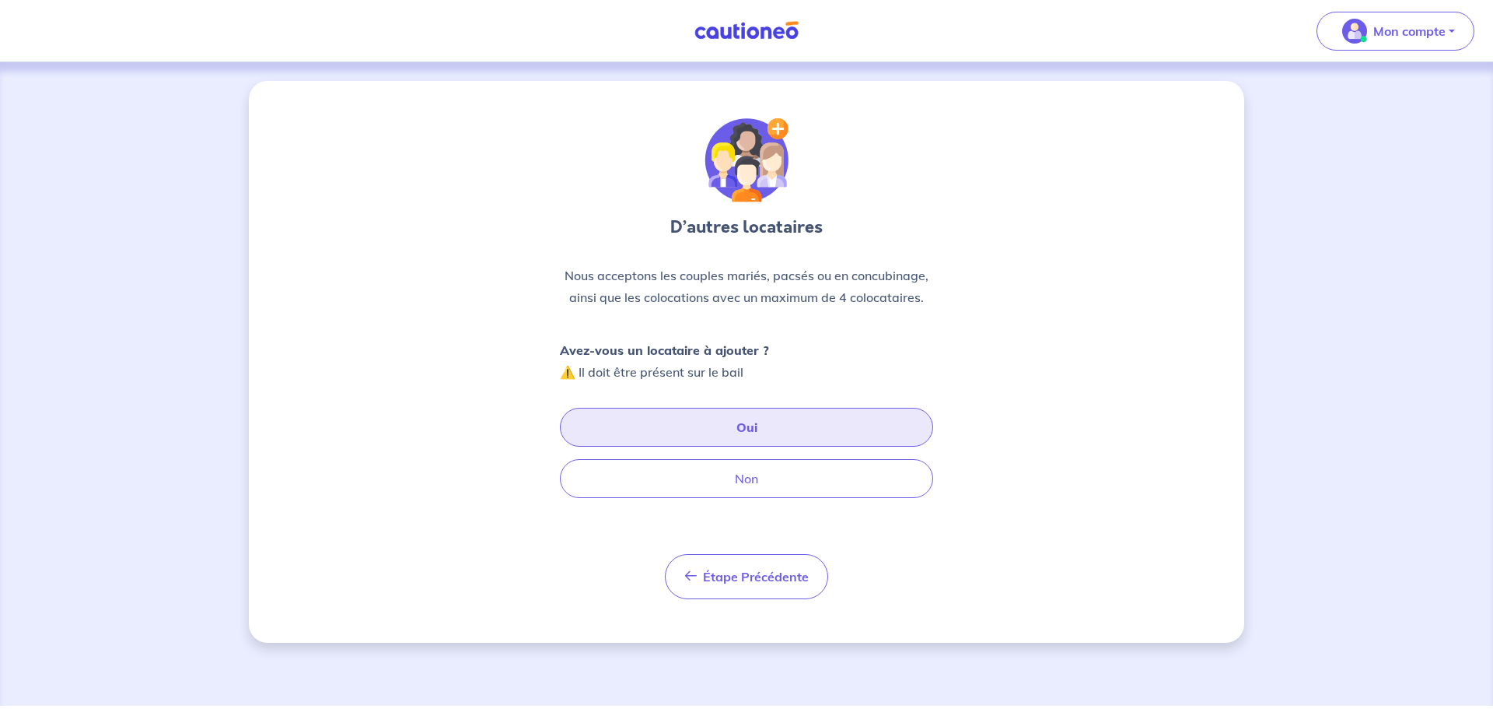
click at [711, 422] on button "Oui" at bounding box center [746, 427] width 373 height 39
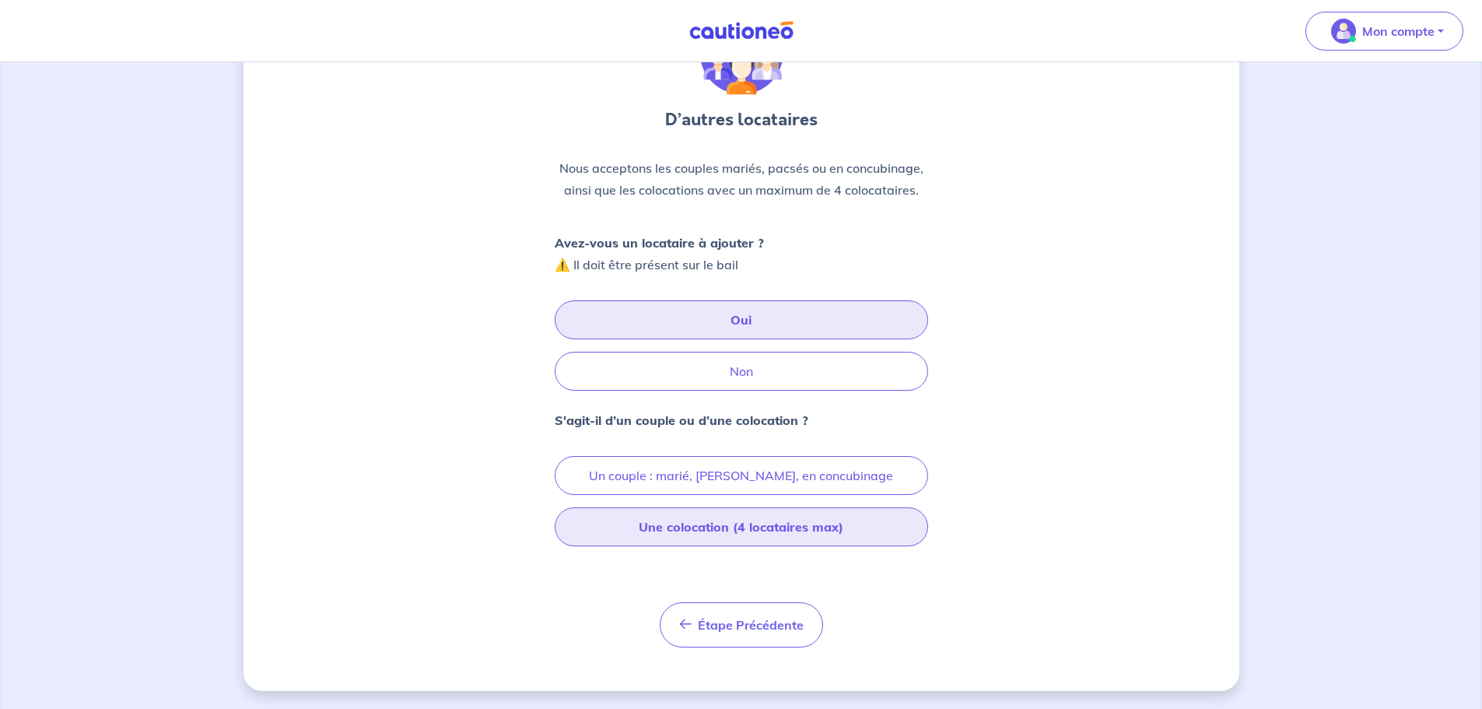
scroll to position [108, 0]
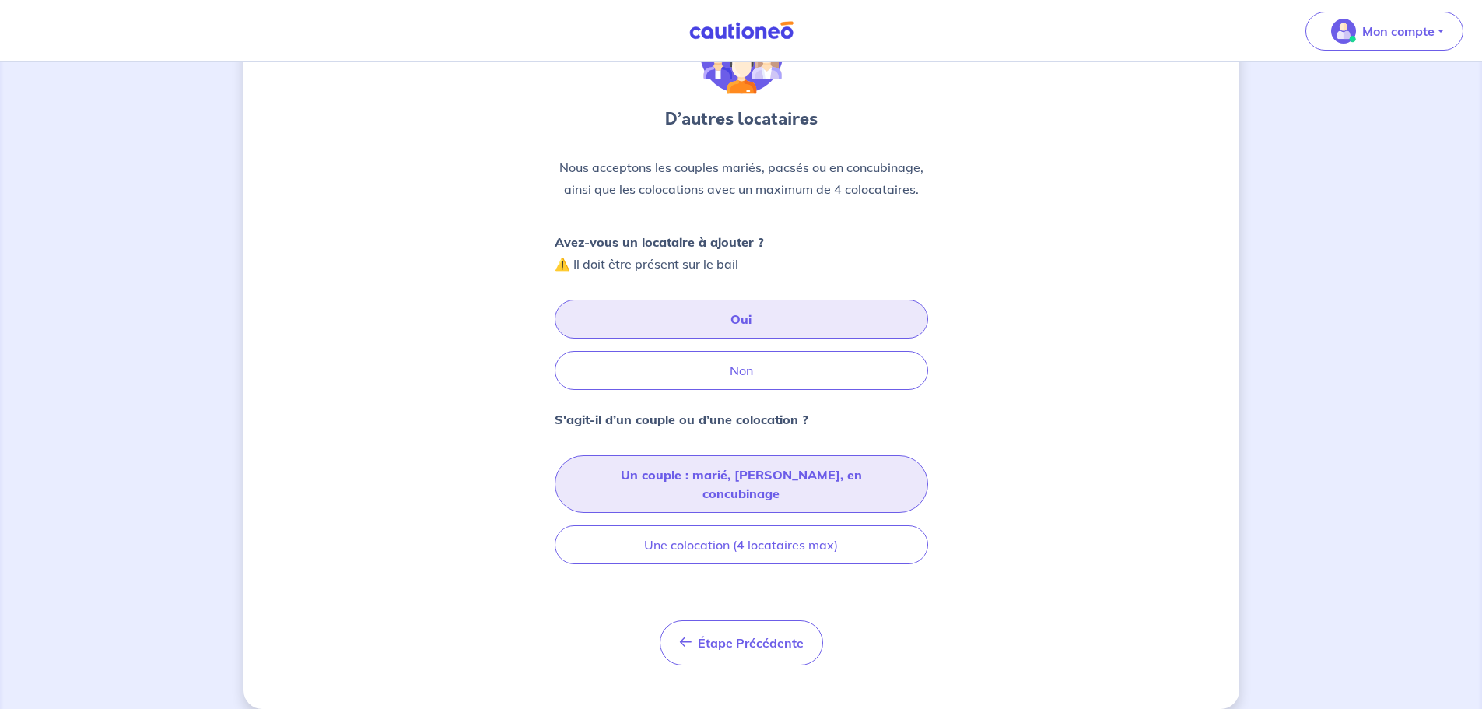
click at [744, 476] on button "Un couple : marié, pacsé, en concubinage" at bounding box center [741, 484] width 373 height 58
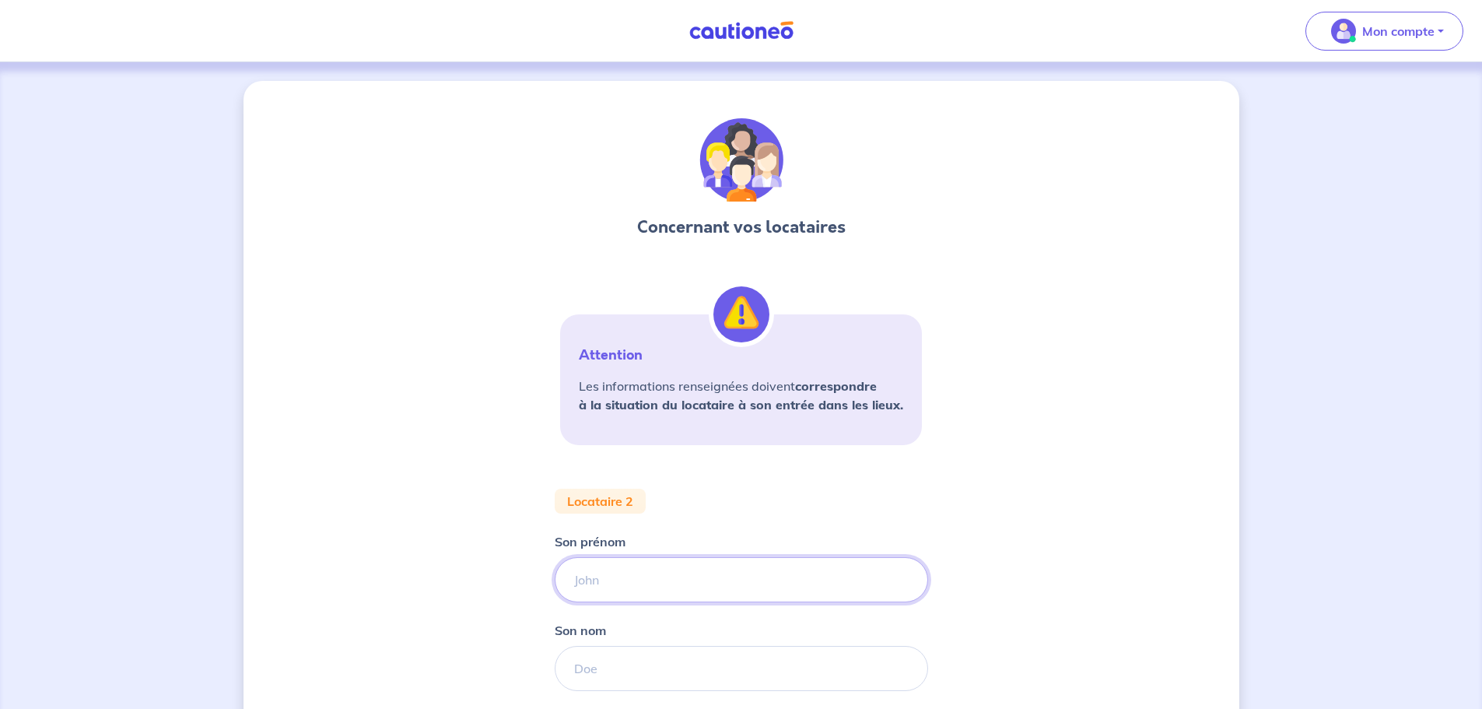
click at [623, 572] on input "Son prénom" at bounding box center [741, 579] width 373 height 45
type input "l"
type input "LICYA"
click at [651, 656] on input "Son nom" at bounding box center [741, 668] width 373 height 45
type input "AMMOUR"
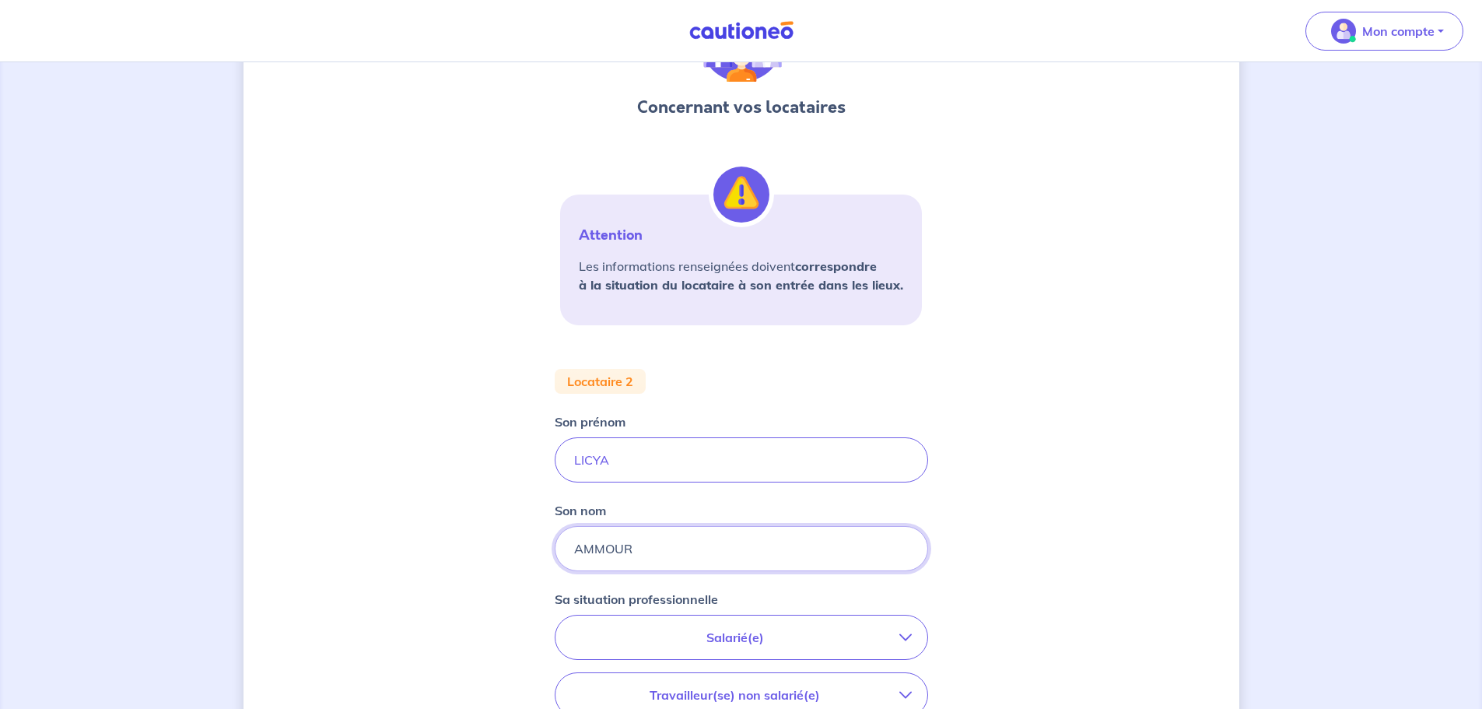
scroll to position [311, 0]
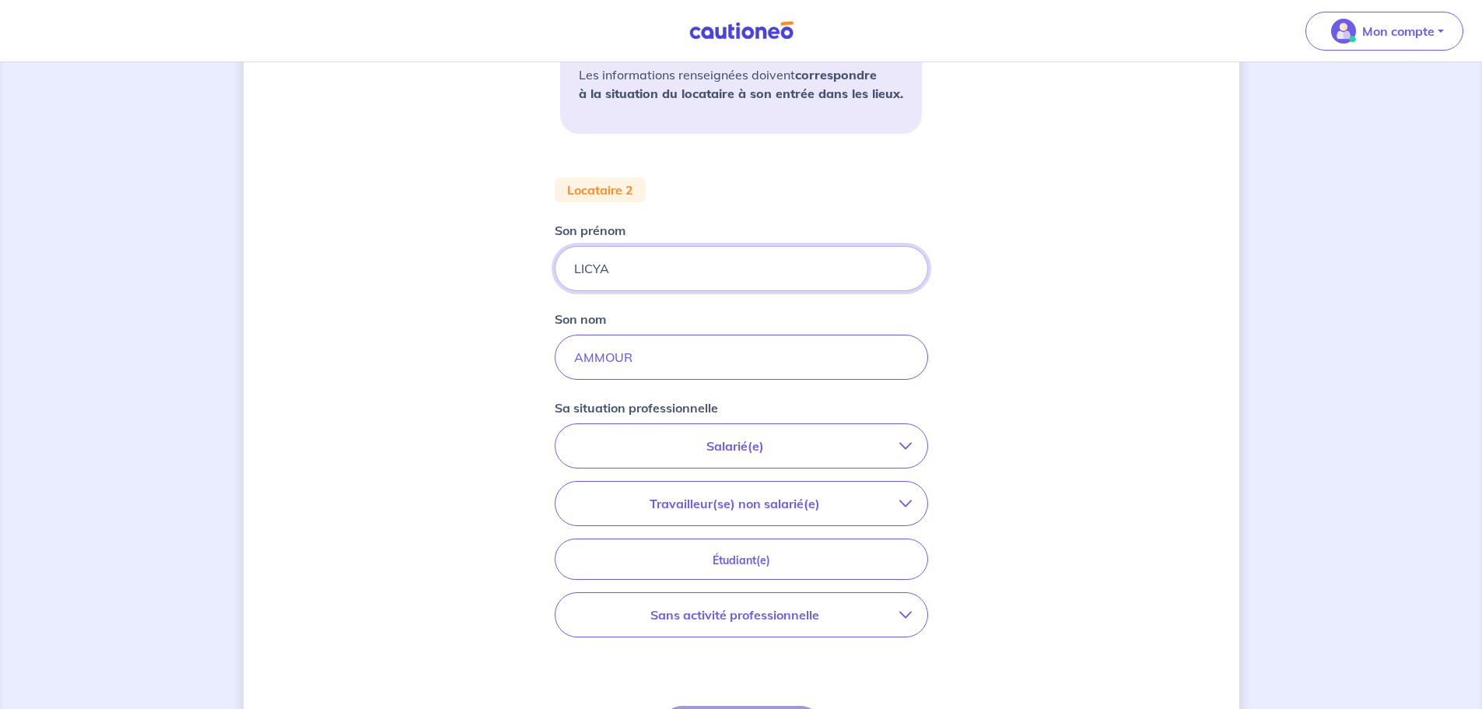
click at [585, 271] on input "LICYA" at bounding box center [741, 268] width 373 height 45
click at [600, 272] on input "LYCYA" at bounding box center [741, 268] width 373 height 45
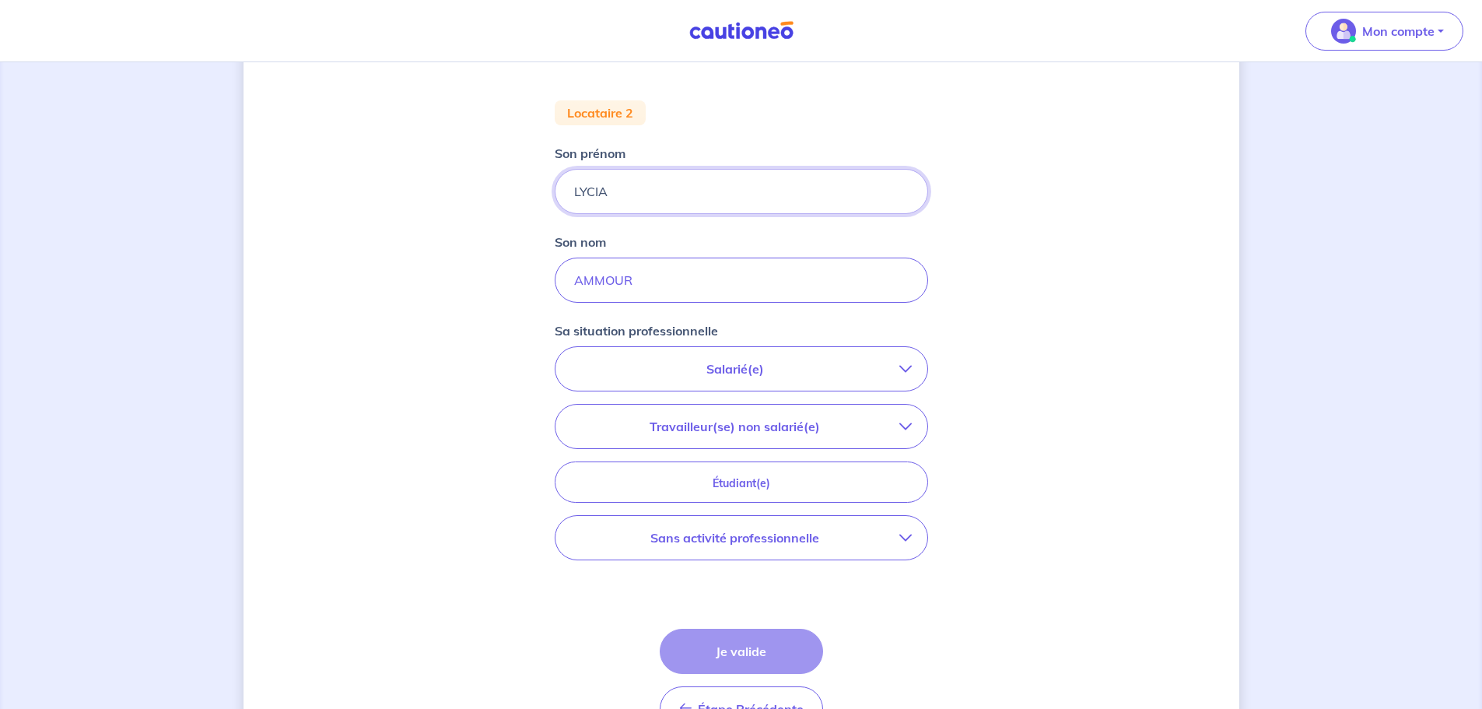
scroll to position [389, 0]
type input "LYCIA"
click at [891, 533] on p "Sans activité professionnelle" at bounding box center [735, 536] width 328 height 19
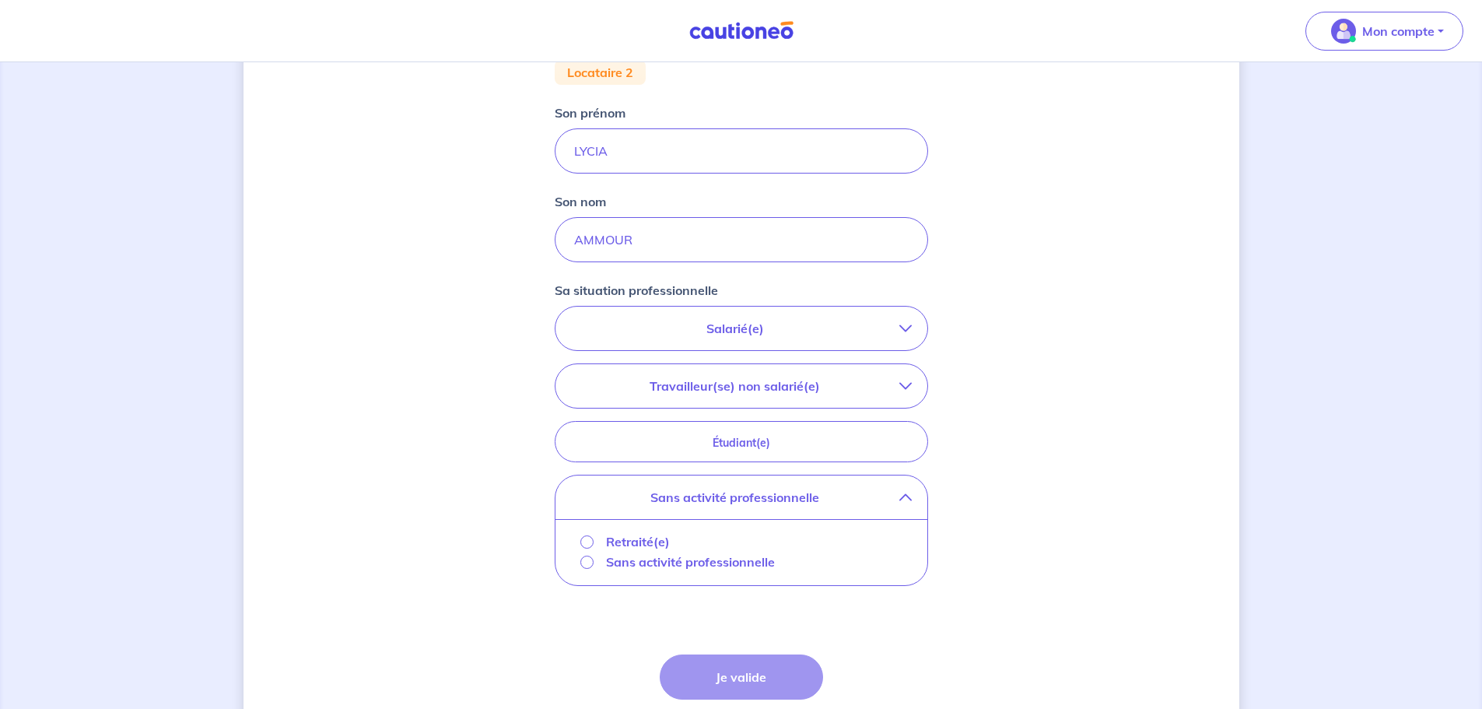
scroll to position [467, 0]
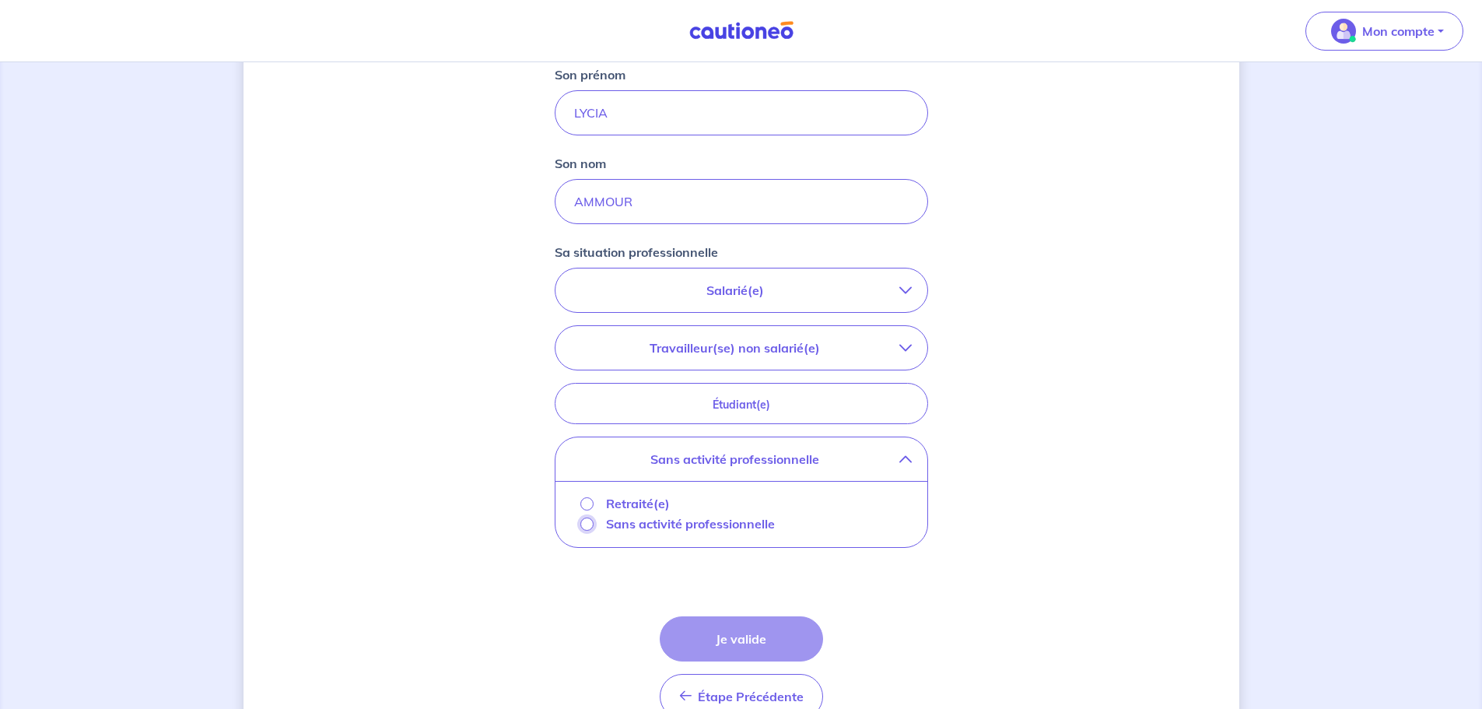
click at [586, 525] on input "Sans activité professionnelle" at bounding box center [586, 523] width 13 height 13
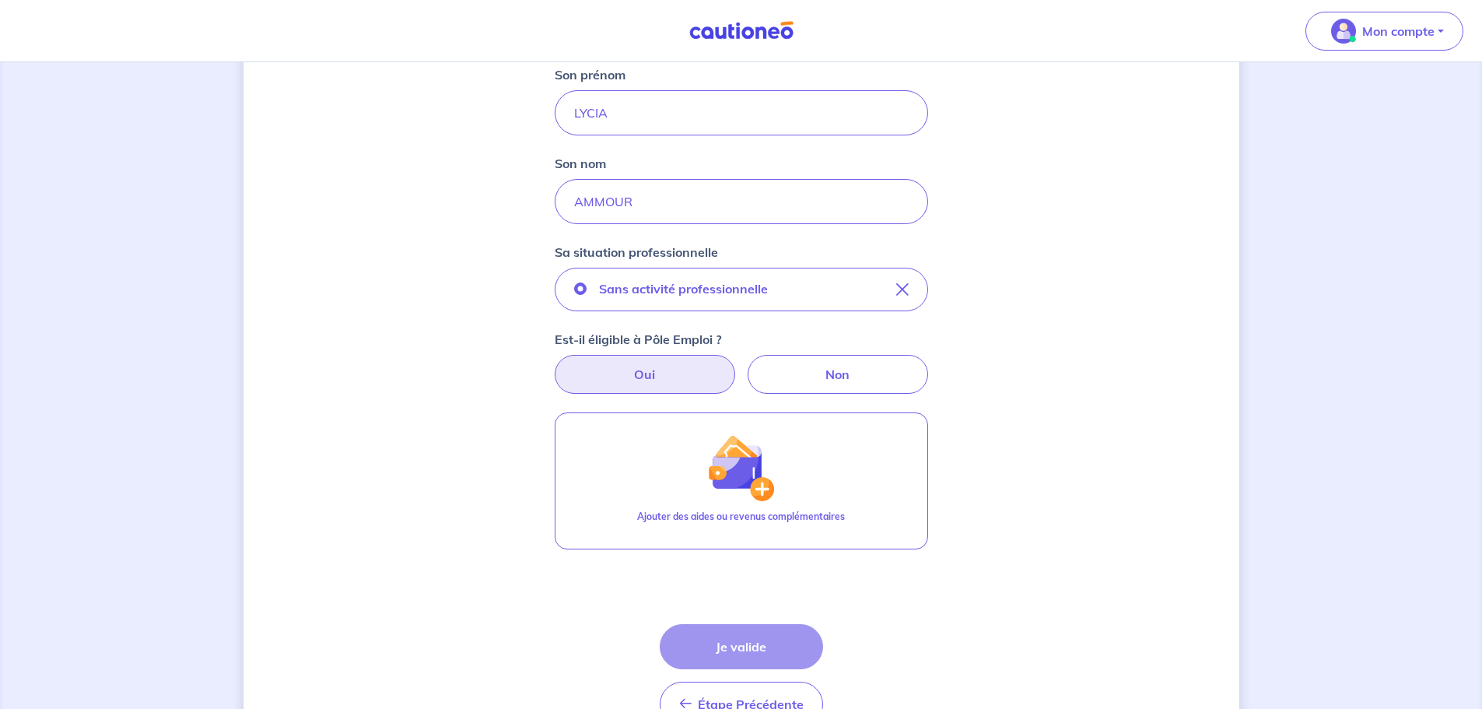
click at [681, 380] on label "Oui" at bounding box center [645, 374] width 180 height 39
click at [736, 365] on input "Oui" at bounding box center [741, 360] width 10 height 10
radio input "true"
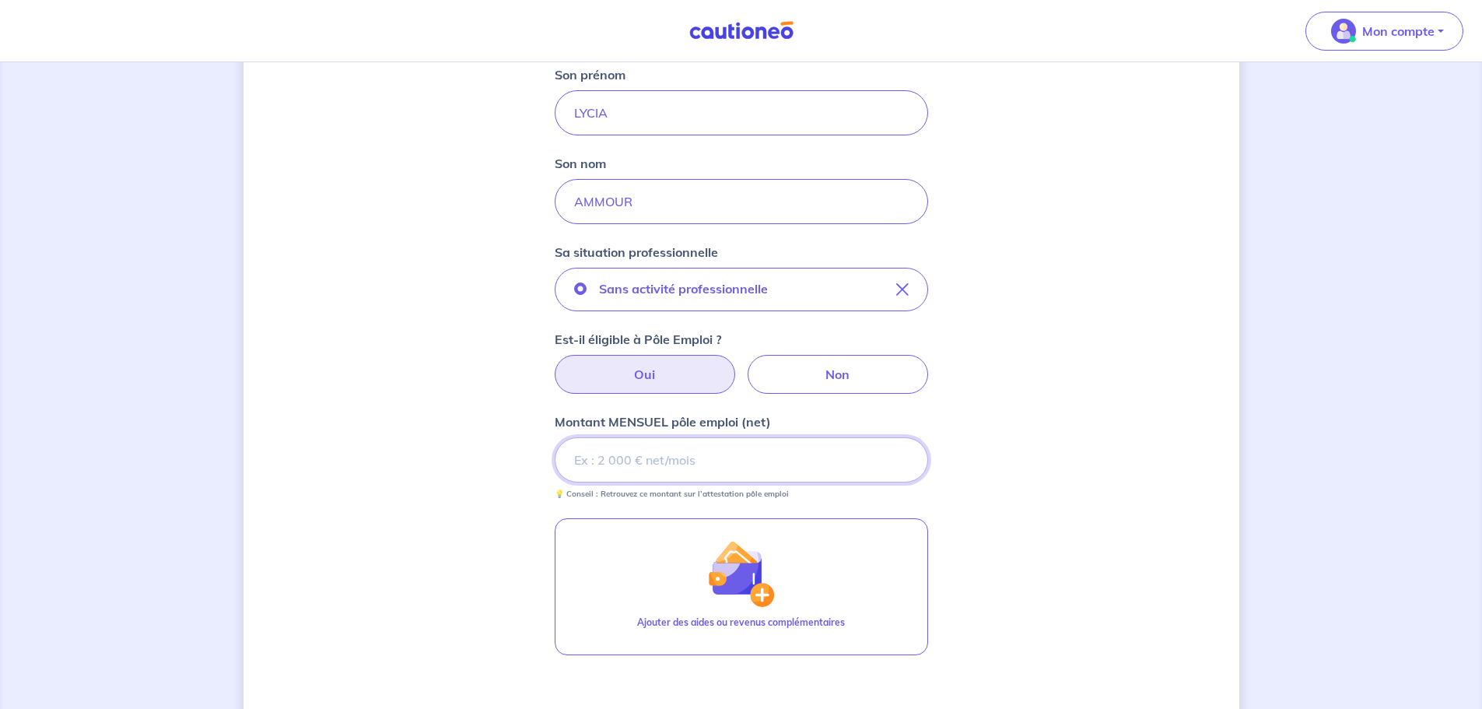
click at [693, 464] on input "Montant MENSUEL pôle emploi (net)" at bounding box center [741, 459] width 373 height 45
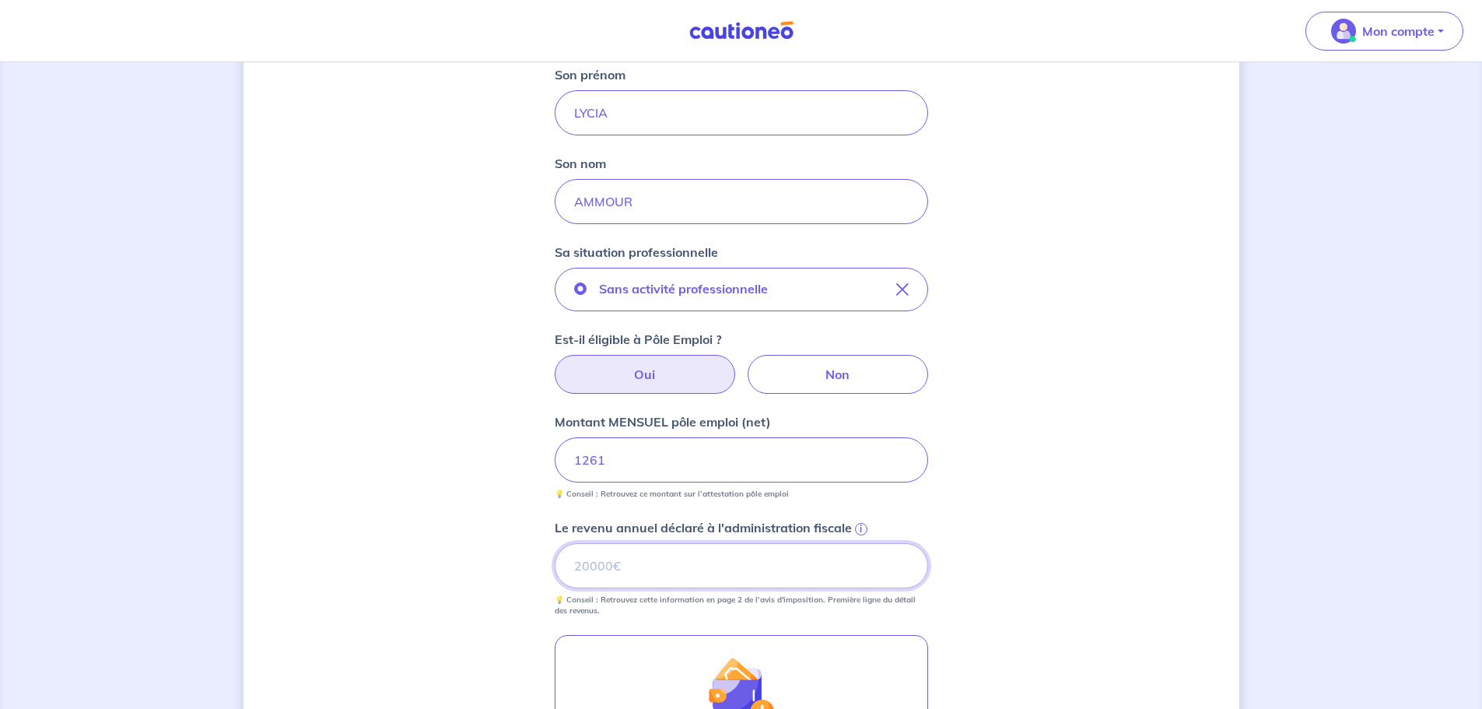
click at [590, 572] on input "Le revenu annuel déclaré à l'administration fiscale i" at bounding box center [741, 565] width 373 height 45
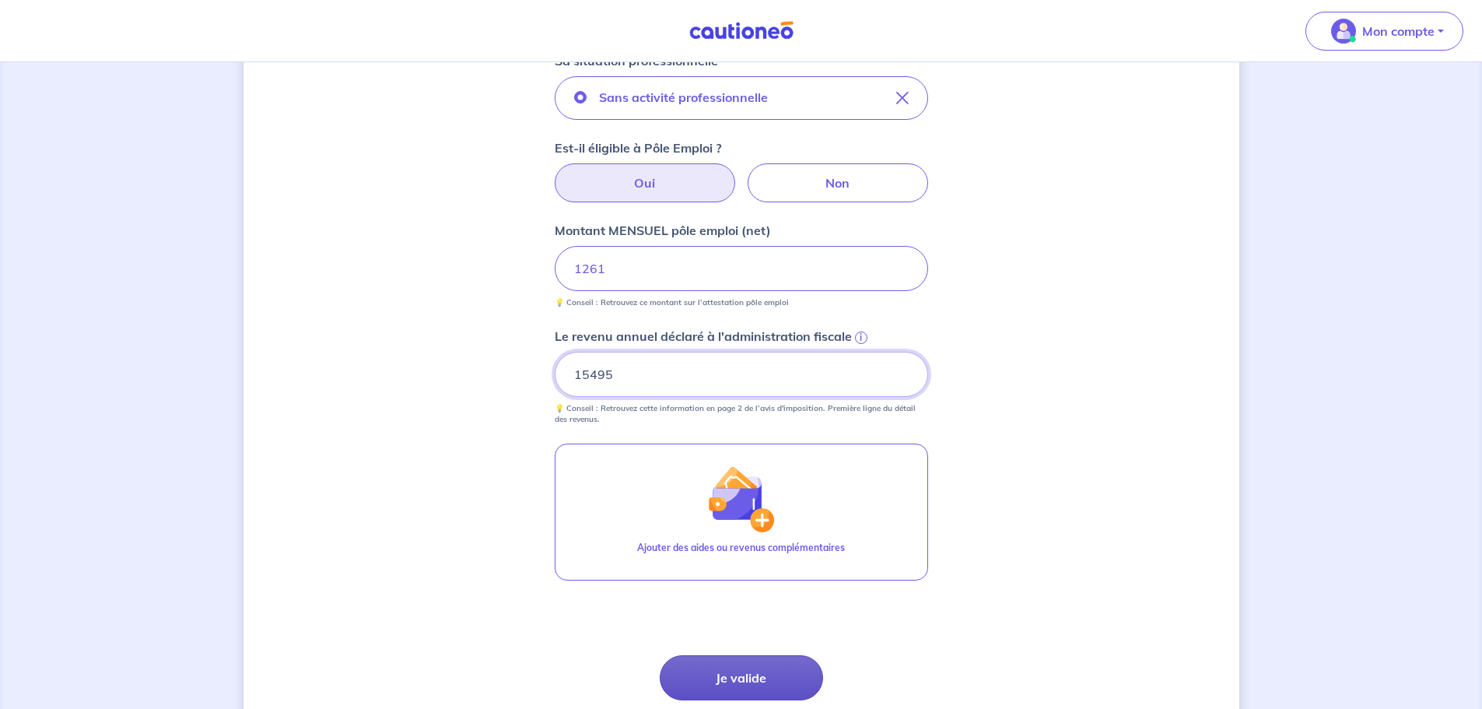
scroll to position [778, 0]
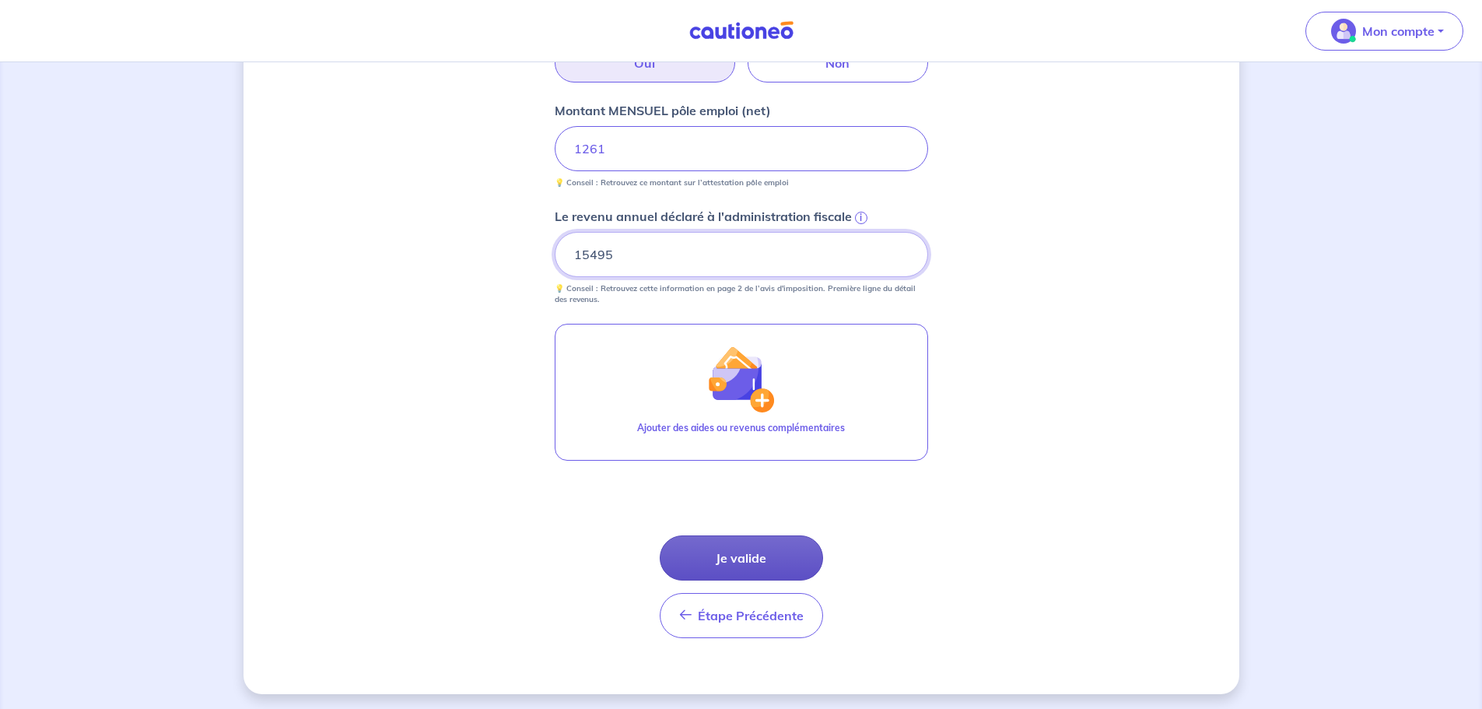
type input "15495"
click at [754, 561] on button "Je valide" at bounding box center [741, 557] width 163 height 45
